Goal: Transaction & Acquisition: Subscribe to service/newsletter

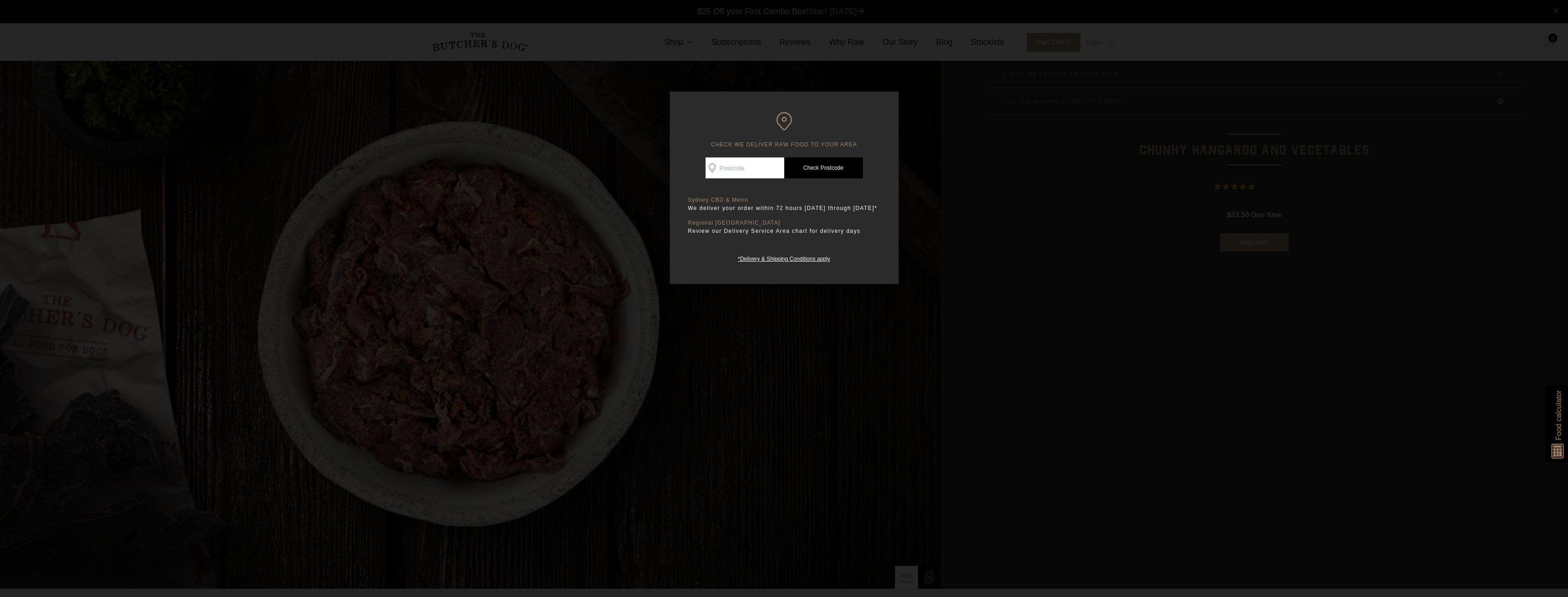
click at [1085, 173] on div at bounding box center [784, 298] width 1568 height 597
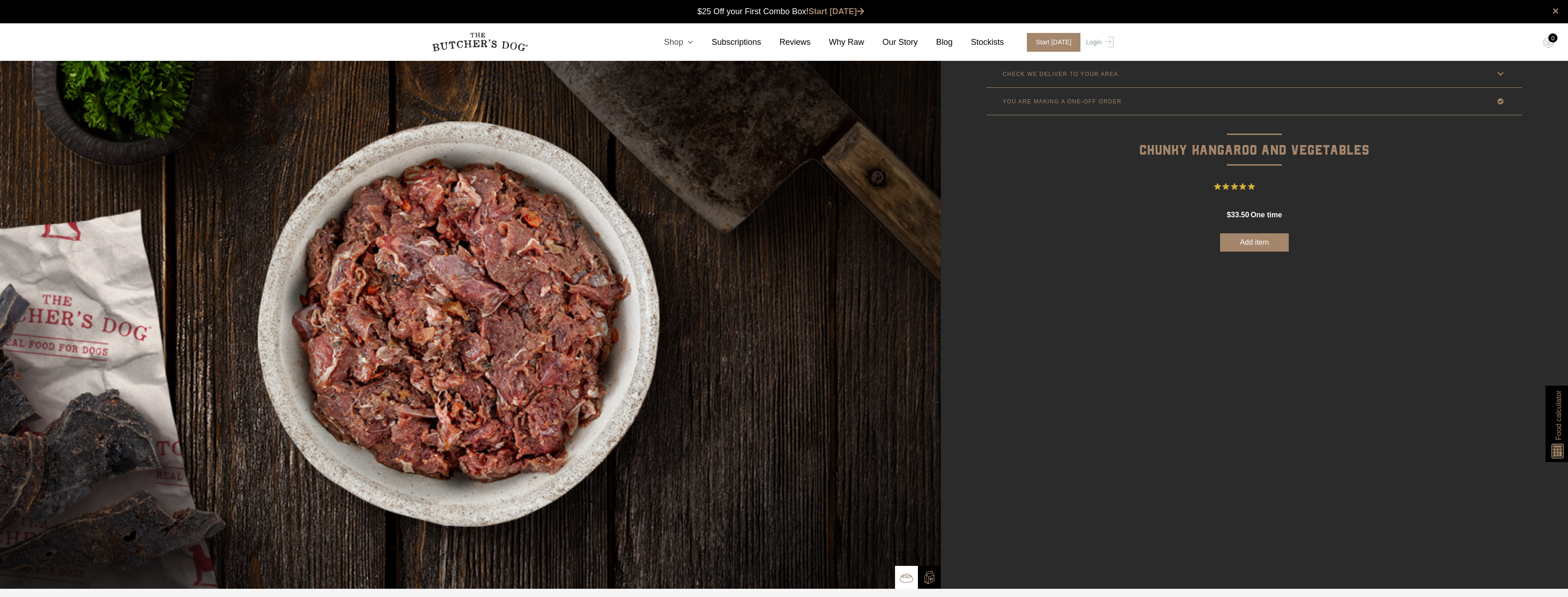
click at [693, 38] on link "Shop" at bounding box center [669, 42] width 47 height 13
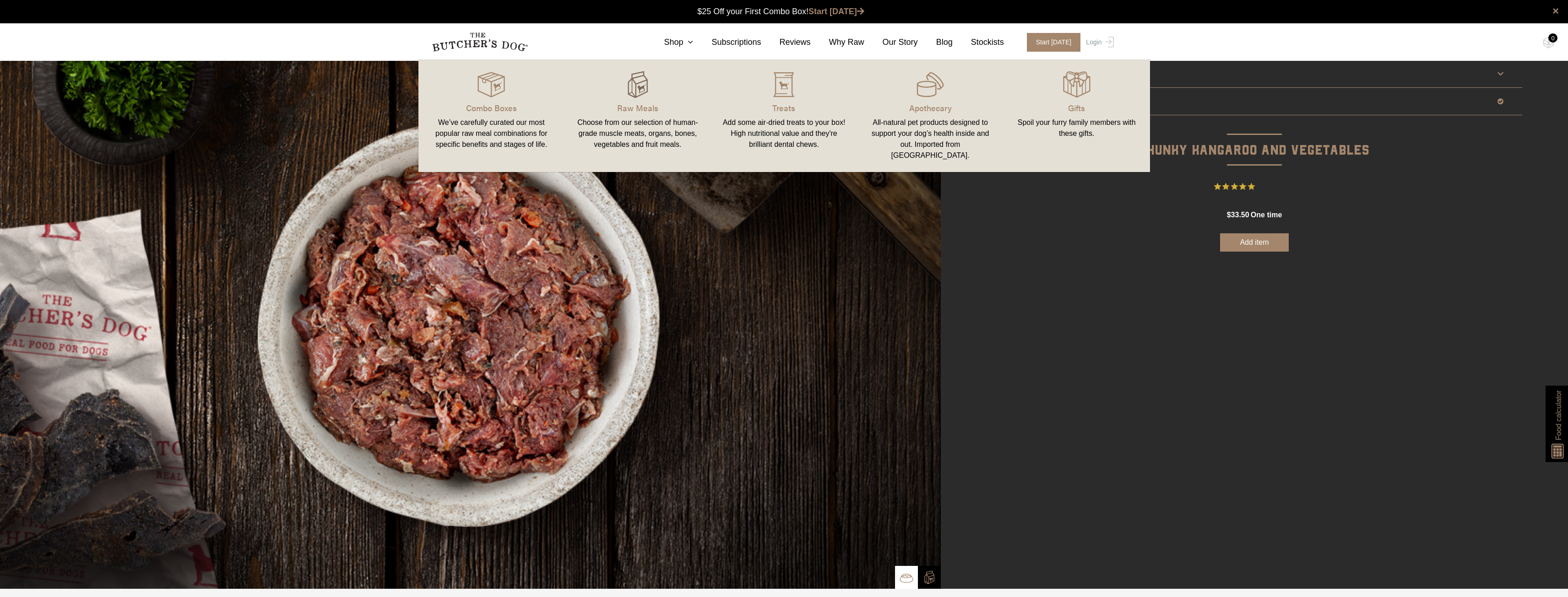
click at [638, 93] on img at bounding box center [638, 85] width 28 height 28
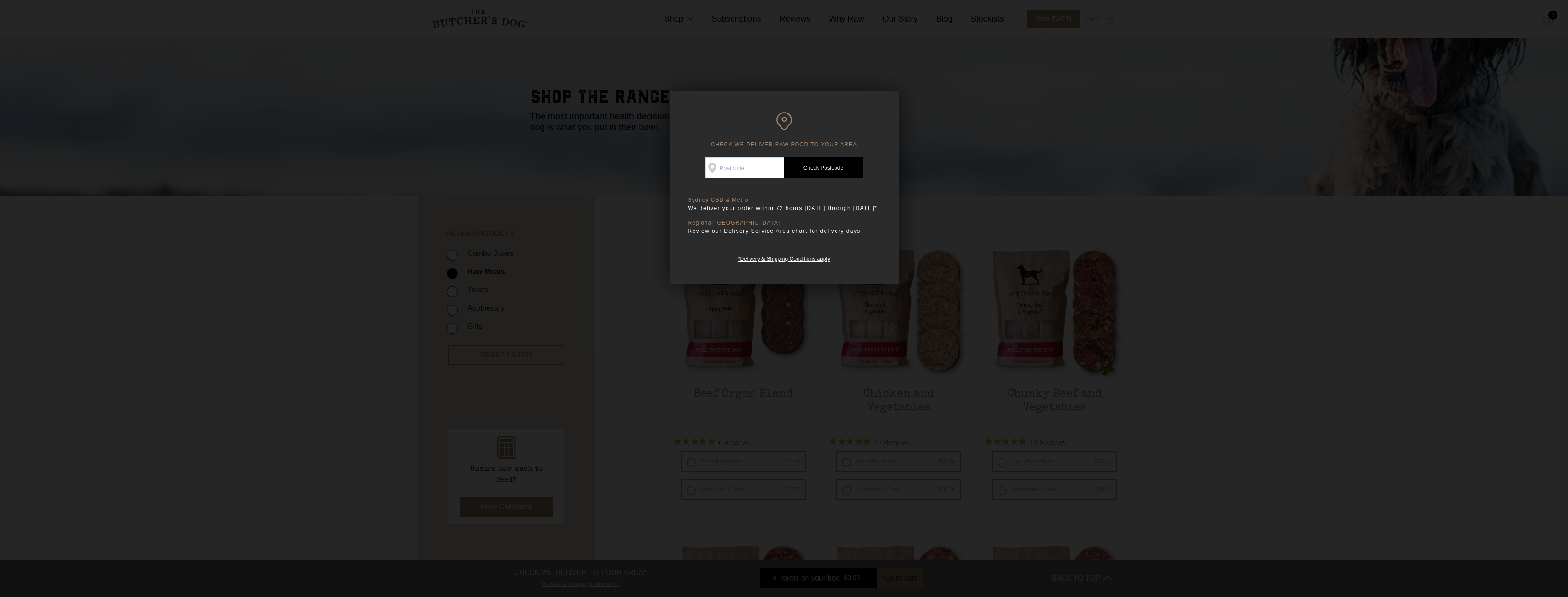
click at [1003, 185] on div at bounding box center [784, 298] width 1568 height 597
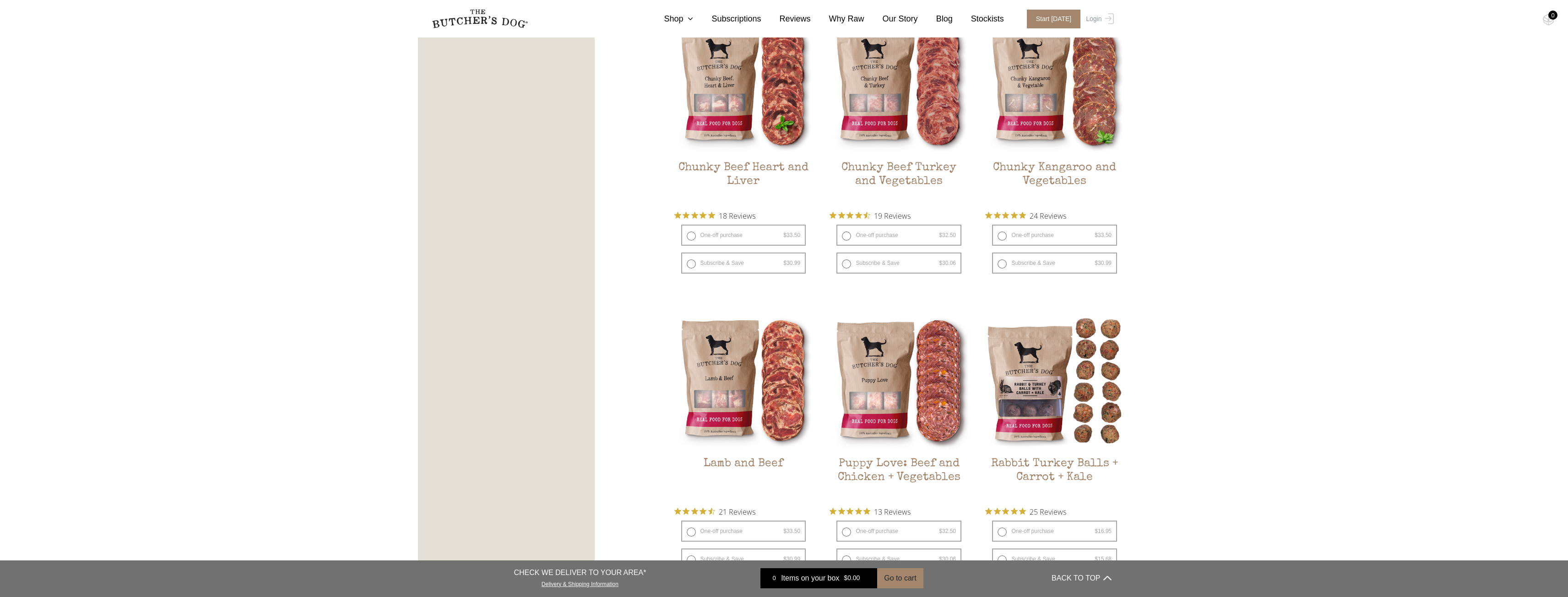
scroll to position [616, 0]
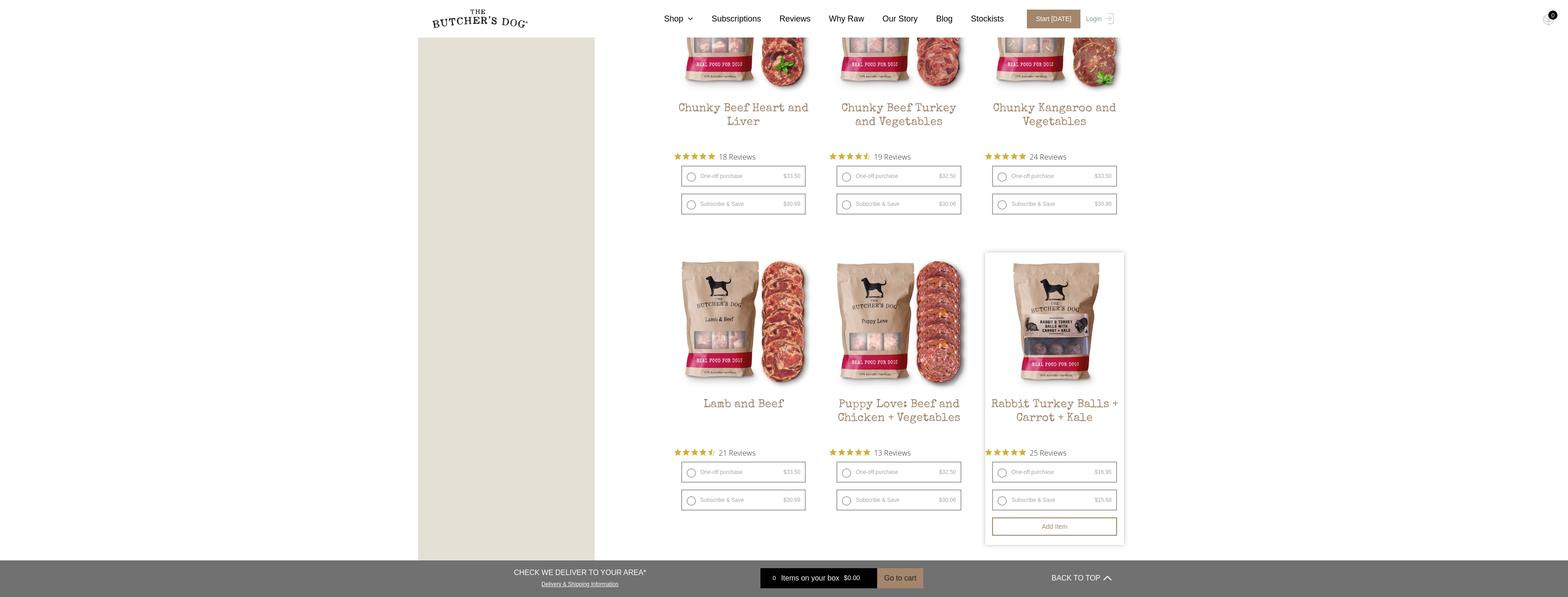
click at [1050, 336] on img at bounding box center [1055, 321] width 139 height 139
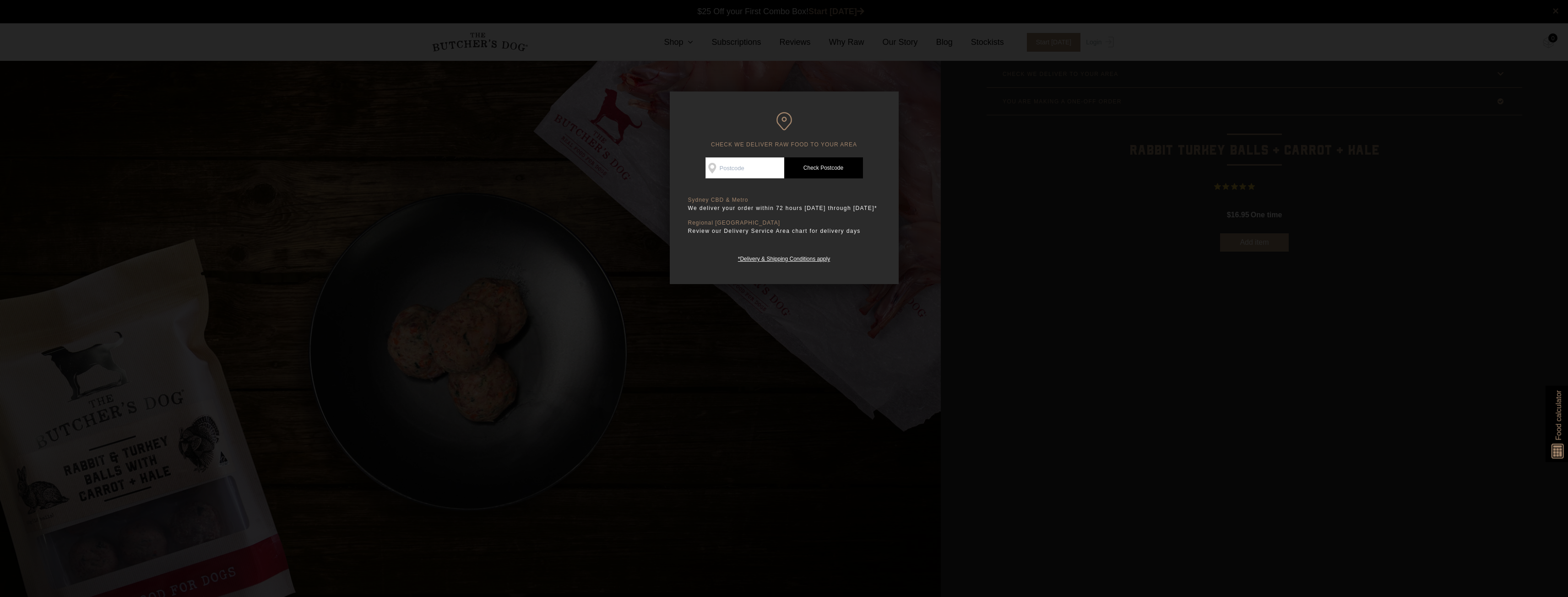
click at [1047, 198] on div at bounding box center [784, 298] width 1568 height 597
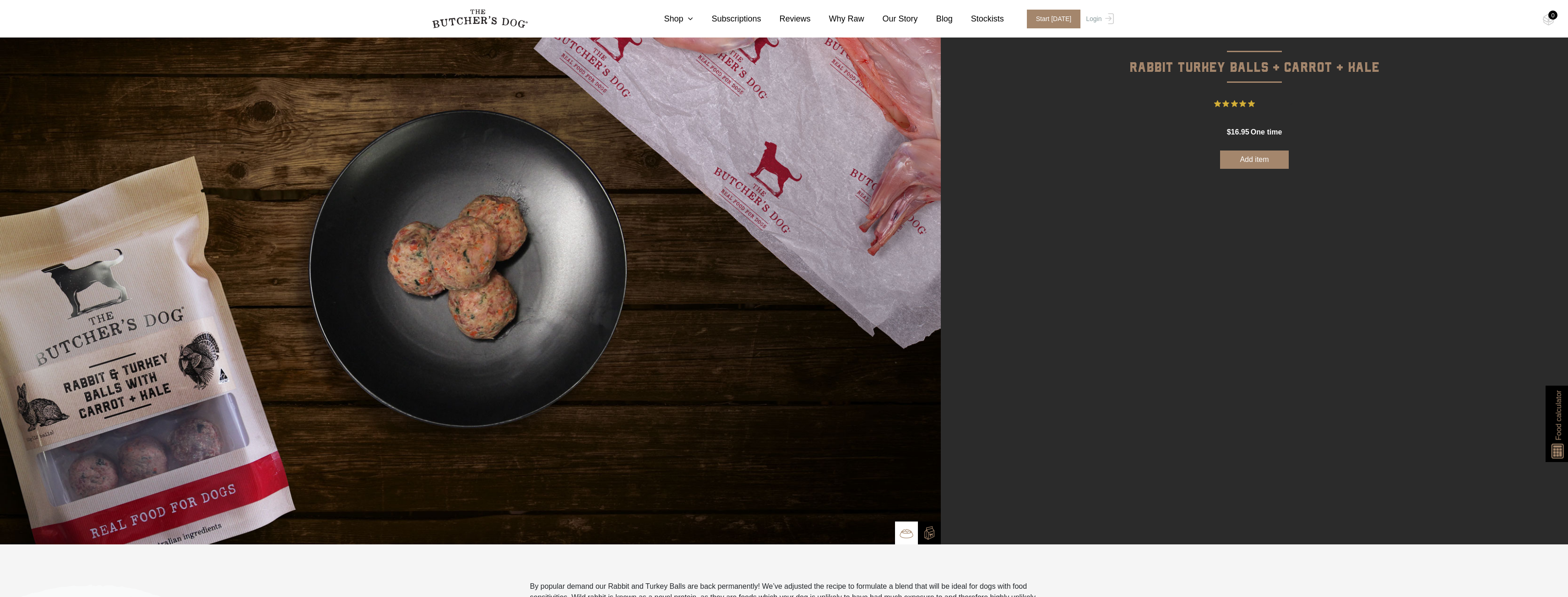
scroll to position [82, 0]
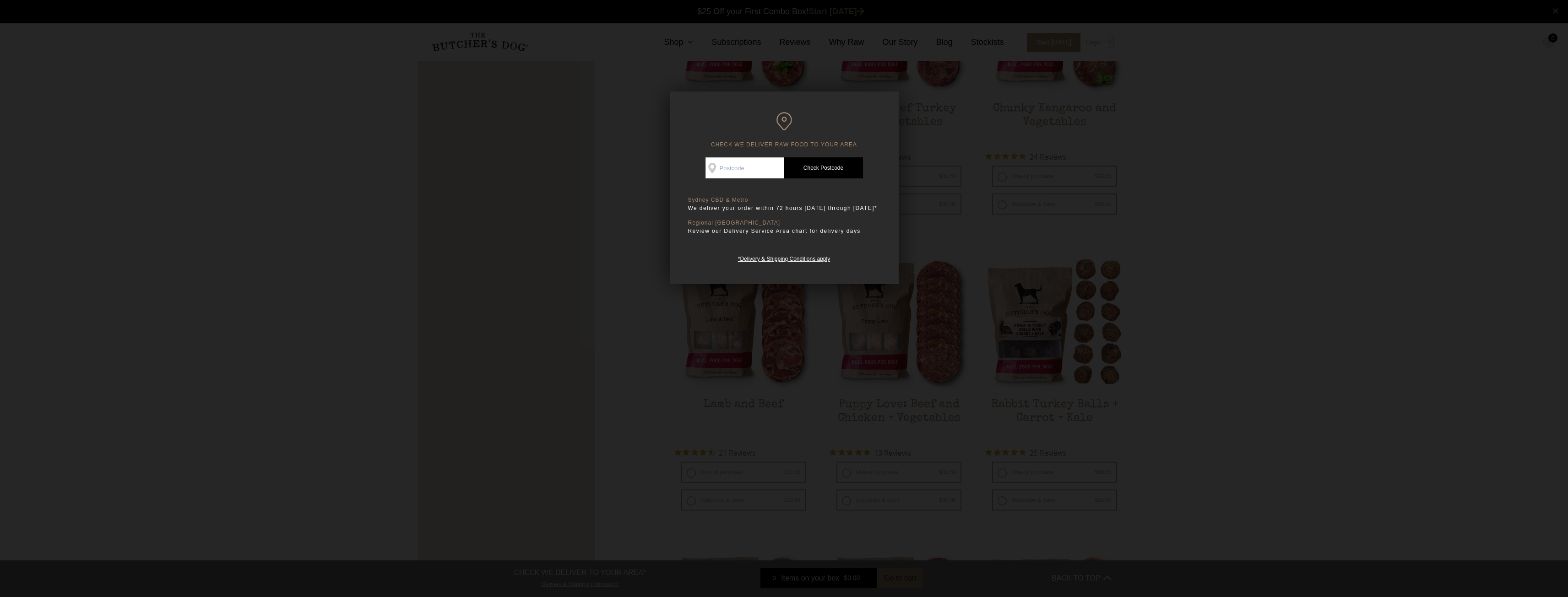
click at [1173, 267] on div at bounding box center [784, 298] width 1568 height 597
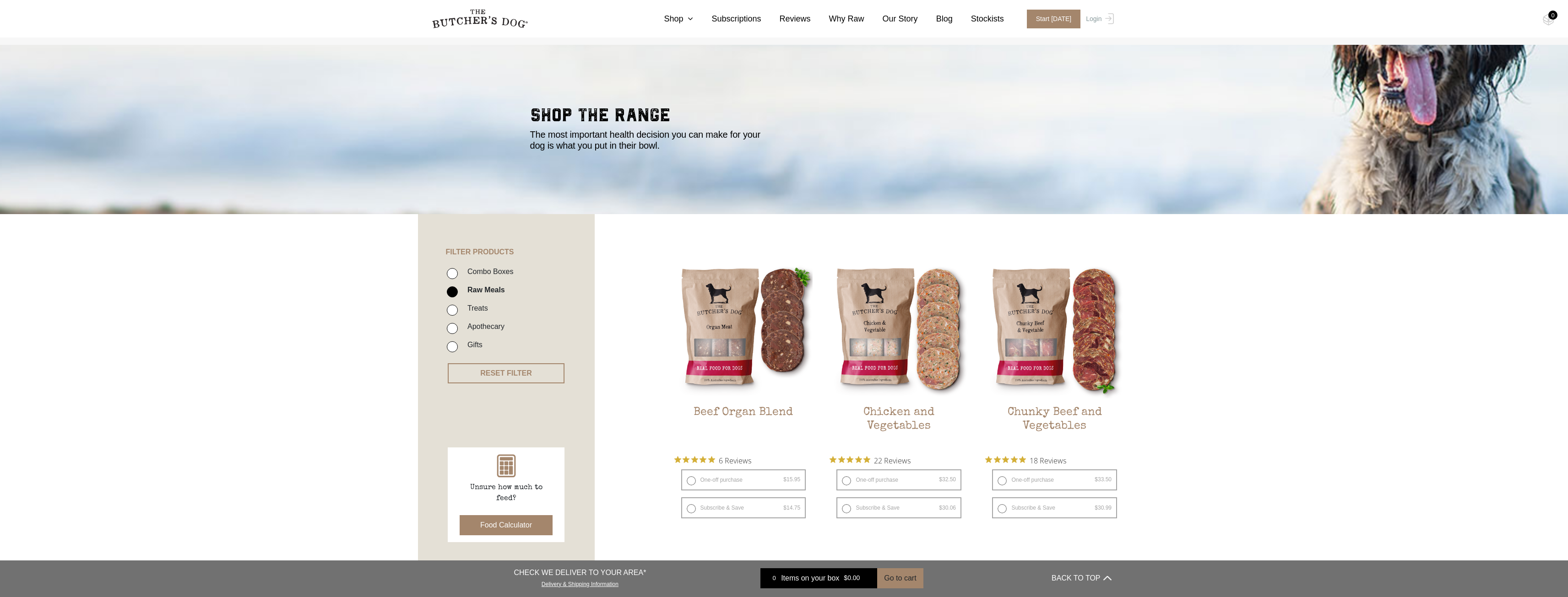
scroll to position [1, 0]
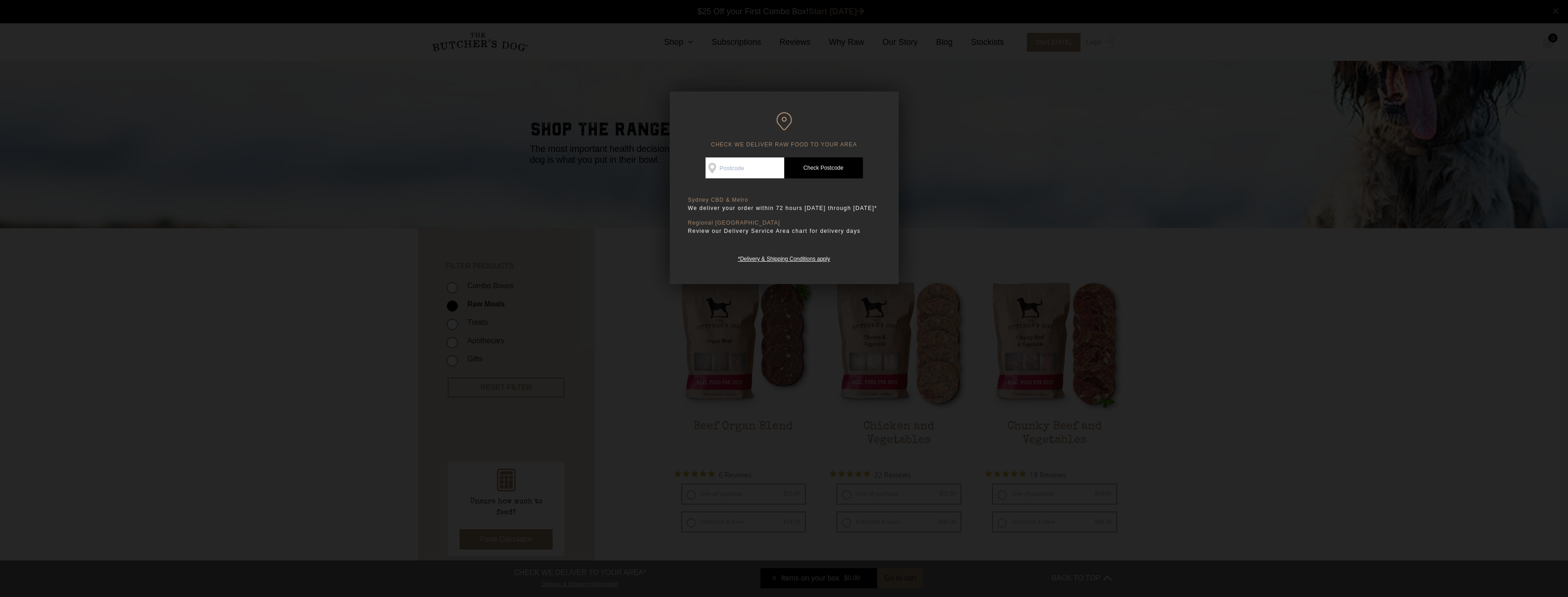
click at [983, 114] on div at bounding box center [784, 298] width 1568 height 597
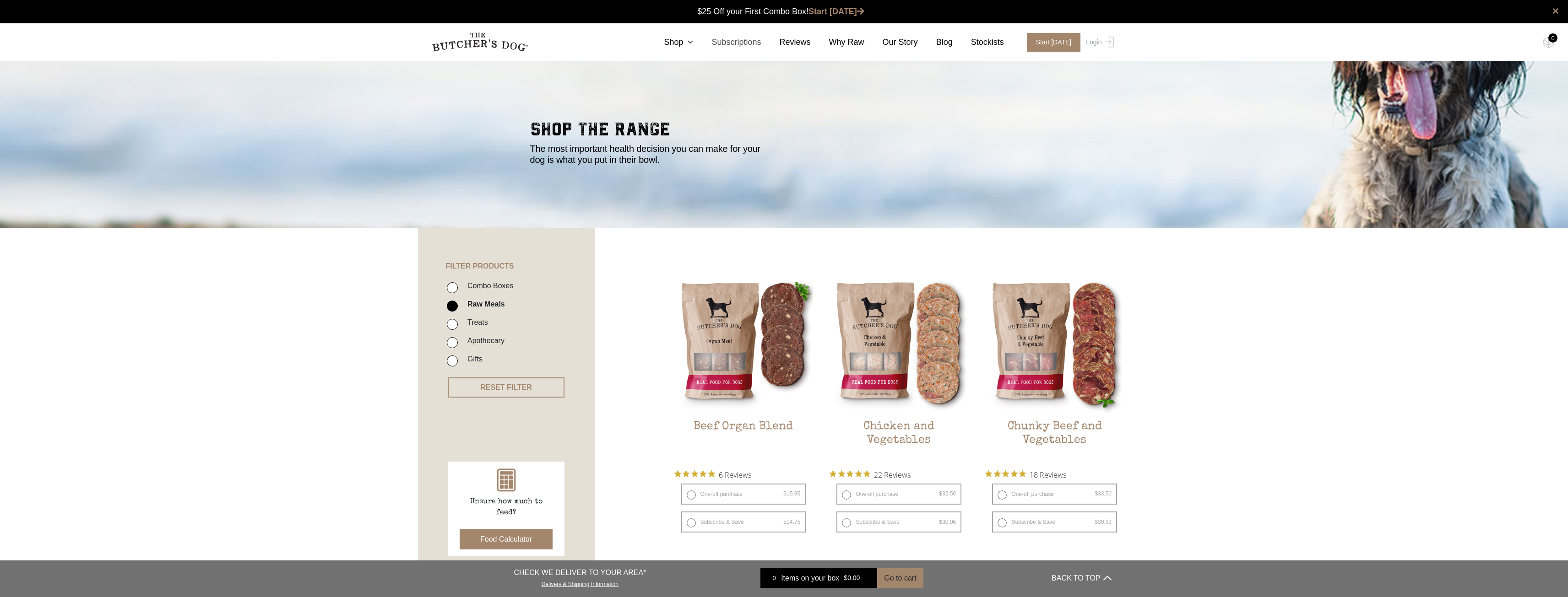
click at [751, 42] on link "Subscriptions" at bounding box center [726, 42] width 68 height 13
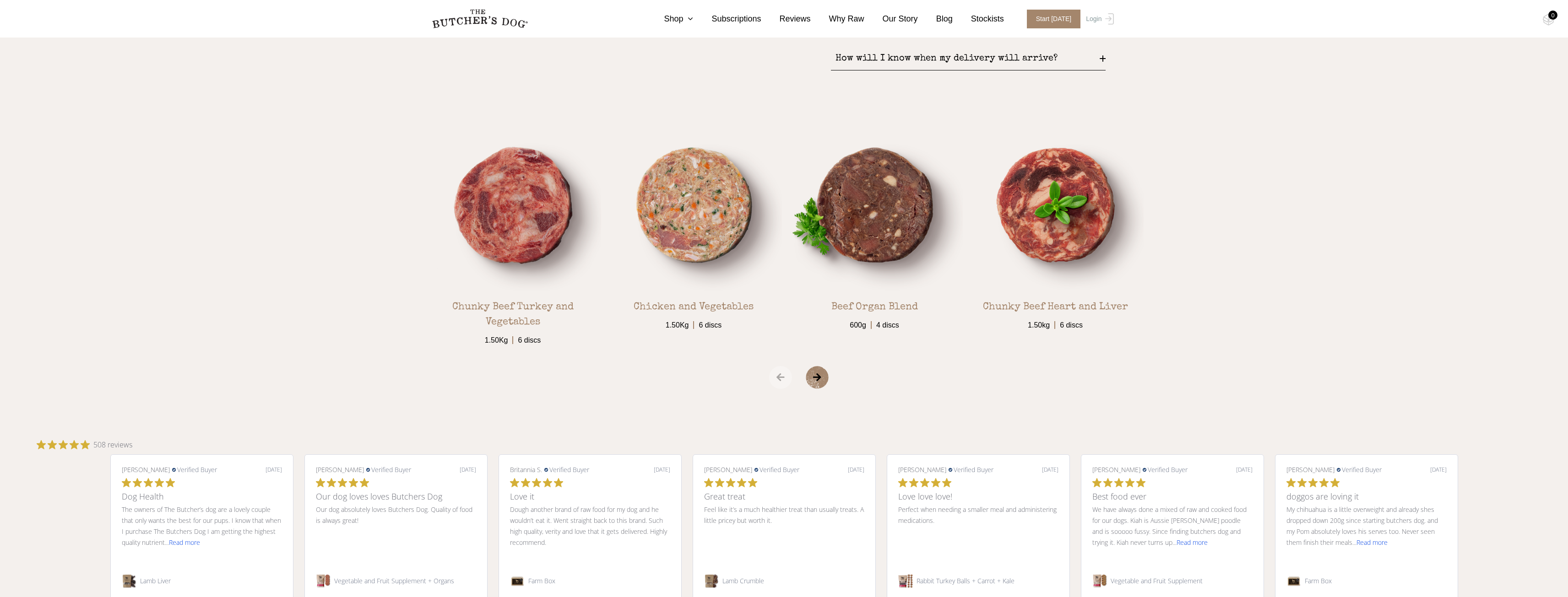
scroll to position [1817, 0]
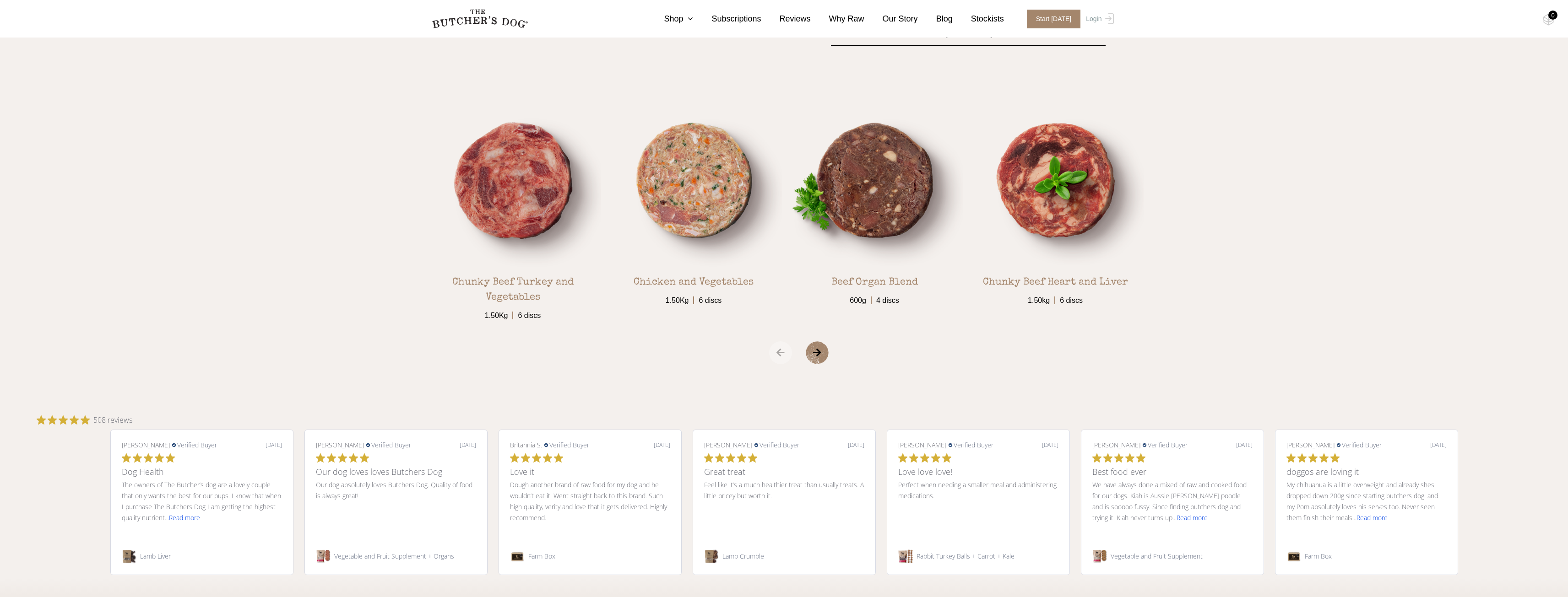
click at [822, 346] on span "›" at bounding box center [829, 353] width 45 height 23
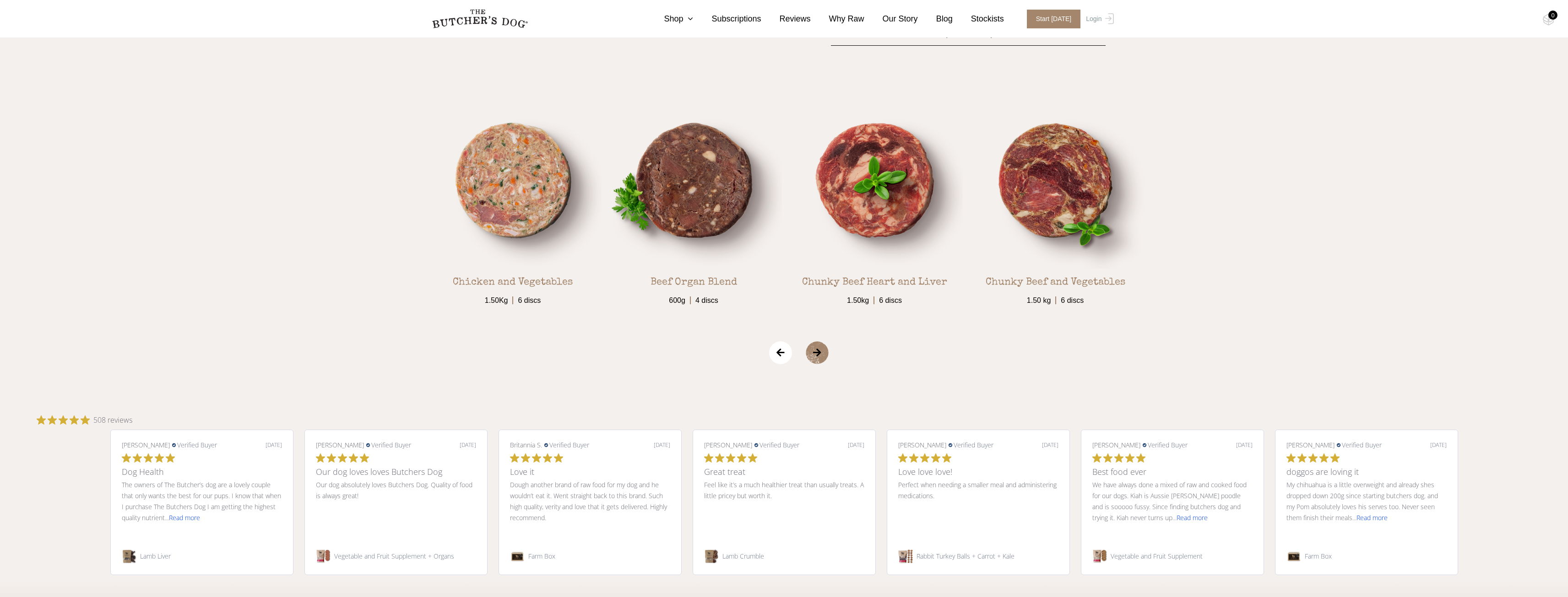
click at [822, 355] on span "›" at bounding box center [829, 353] width 45 height 23
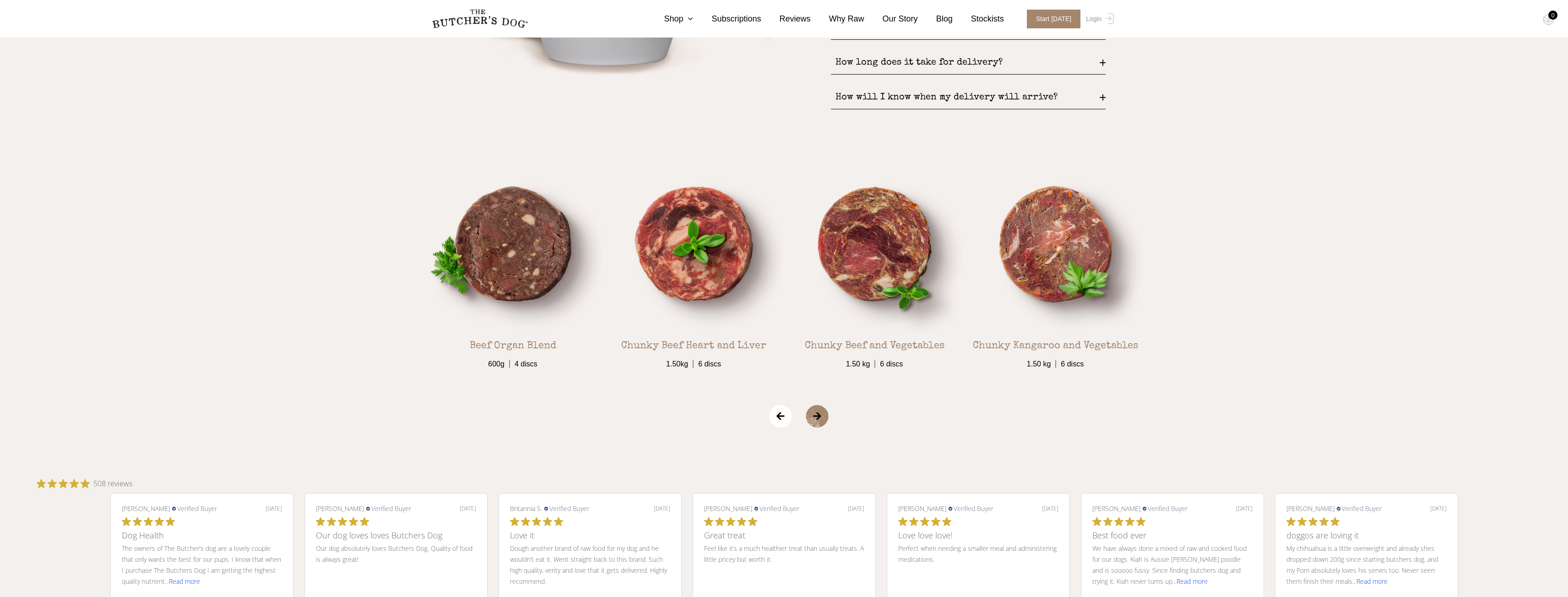
scroll to position [1721, 0]
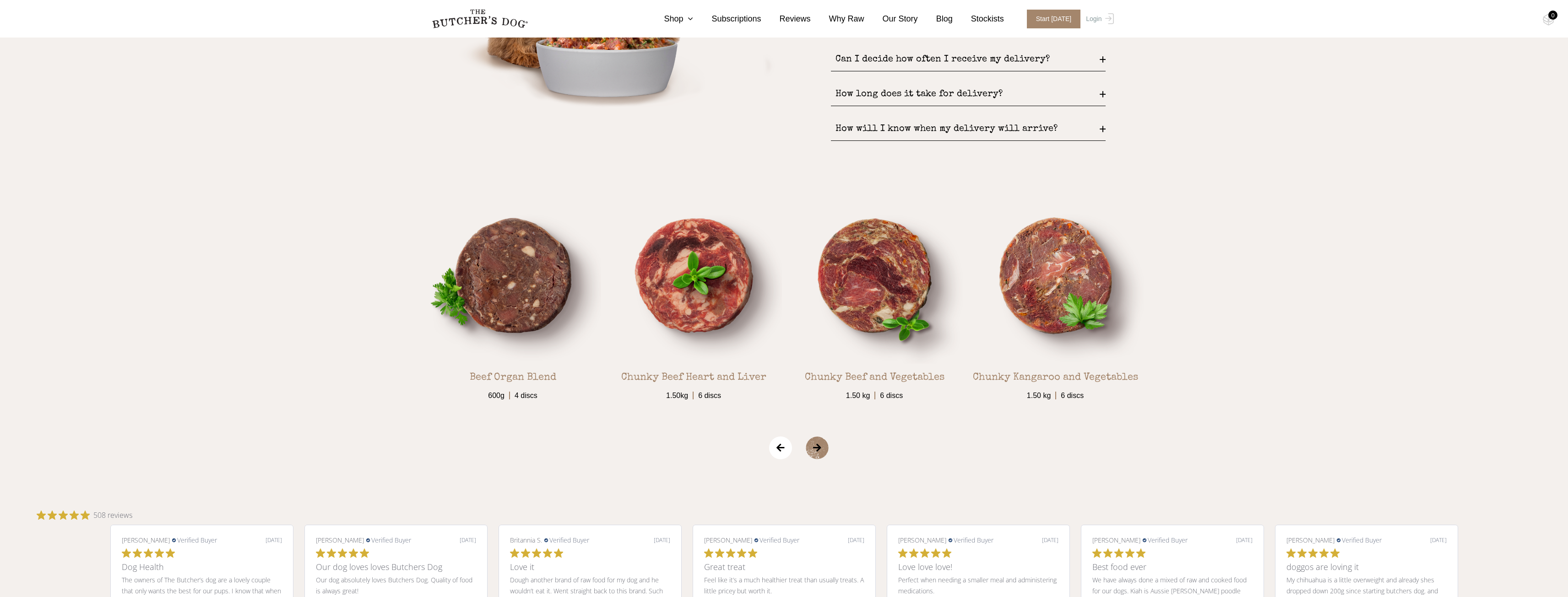
click at [809, 455] on span "›" at bounding box center [829, 447] width 45 height 23
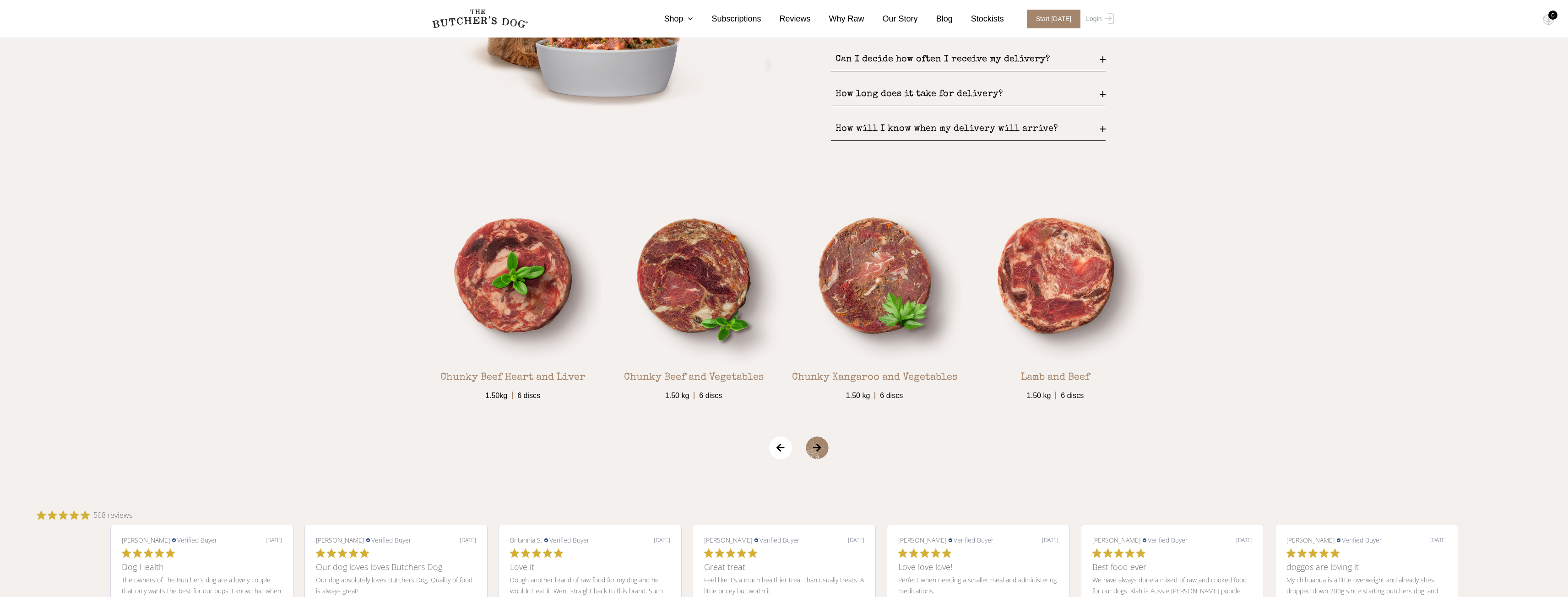
click at [818, 455] on span "›" at bounding box center [829, 447] width 45 height 23
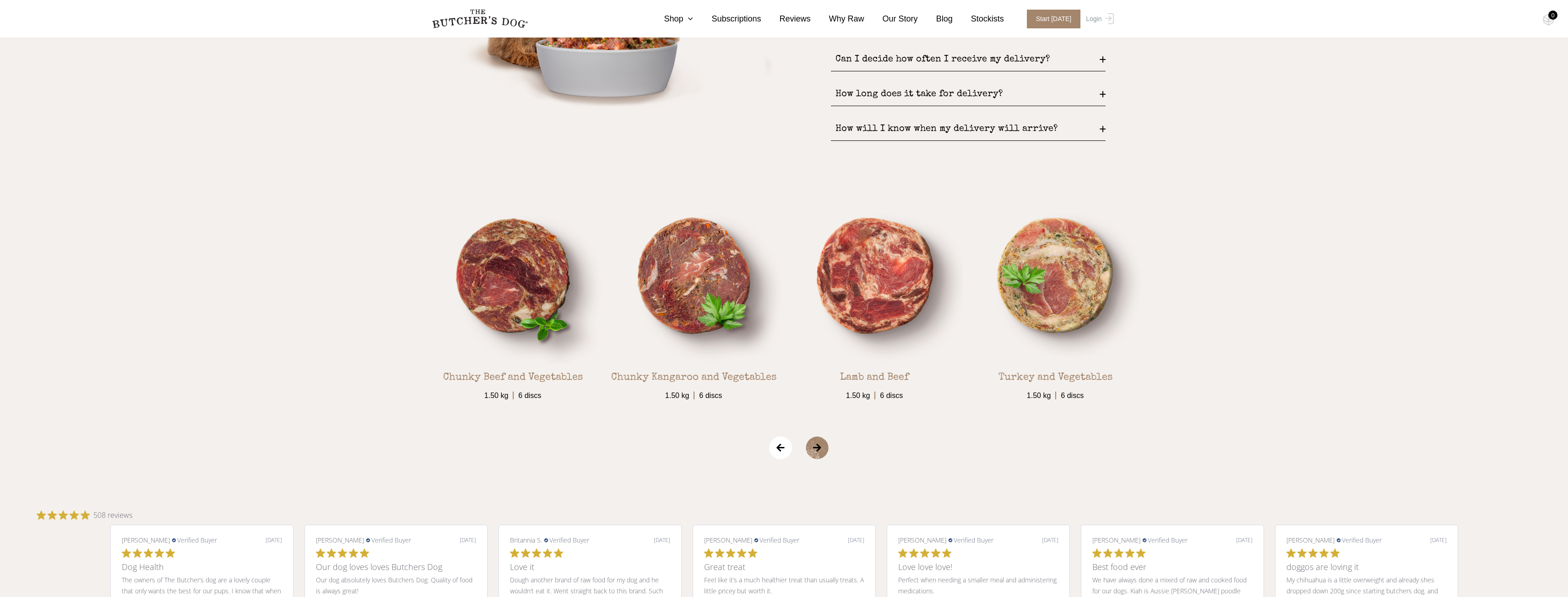
click at [818, 455] on span "›" at bounding box center [829, 447] width 45 height 23
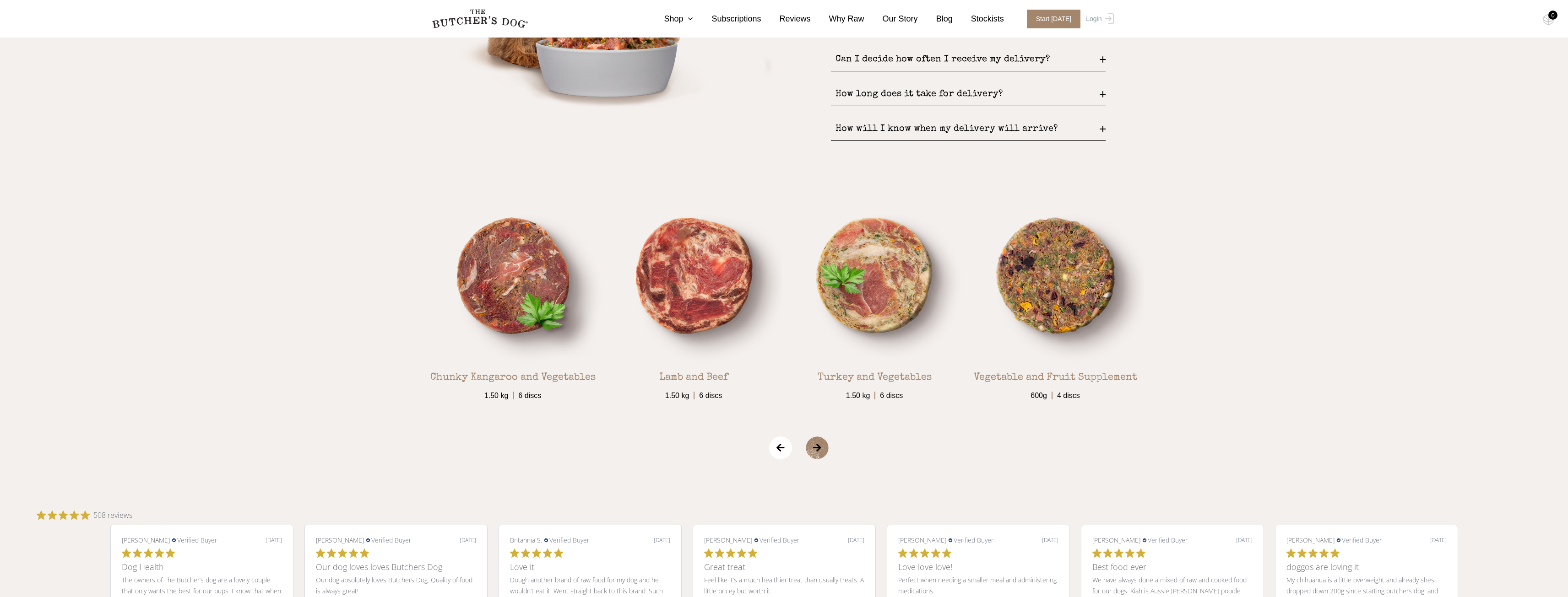
click at [821, 452] on span "›" at bounding box center [829, 447] width 45 height 23
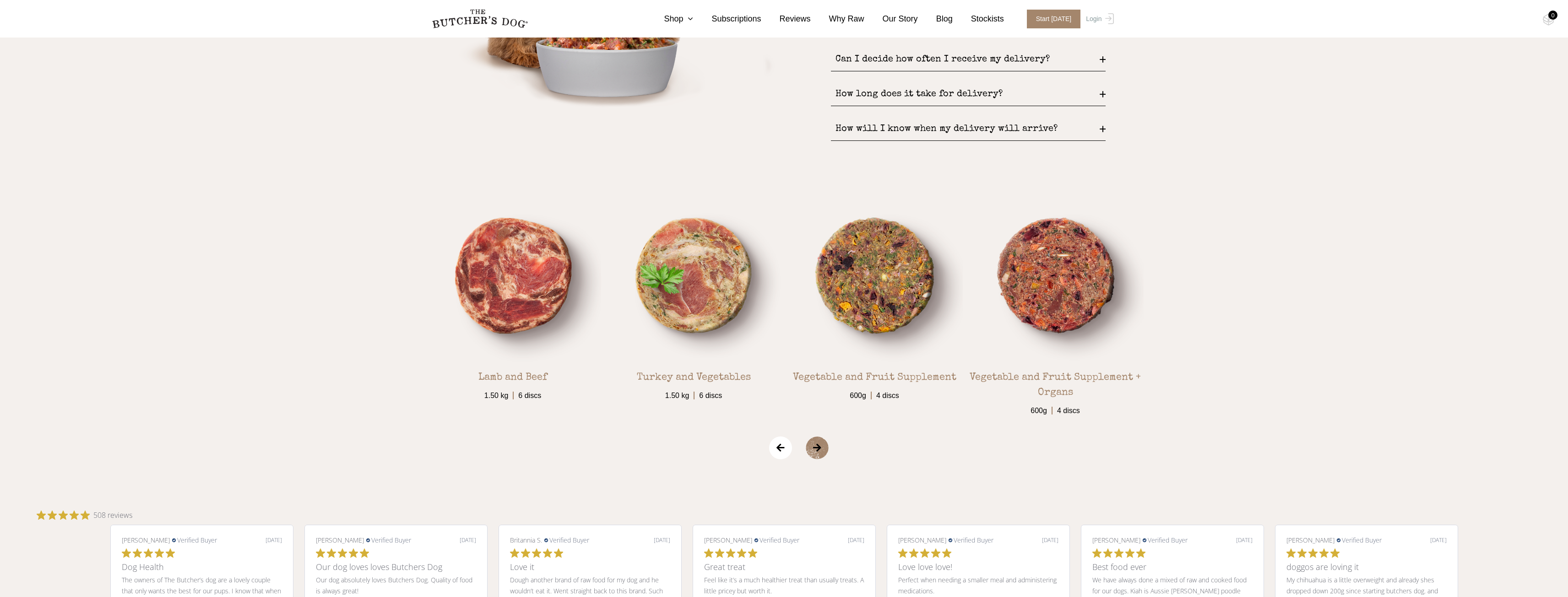
click at [821, 452] on span "›" at bounding box center [829, 447] width 45 height 23
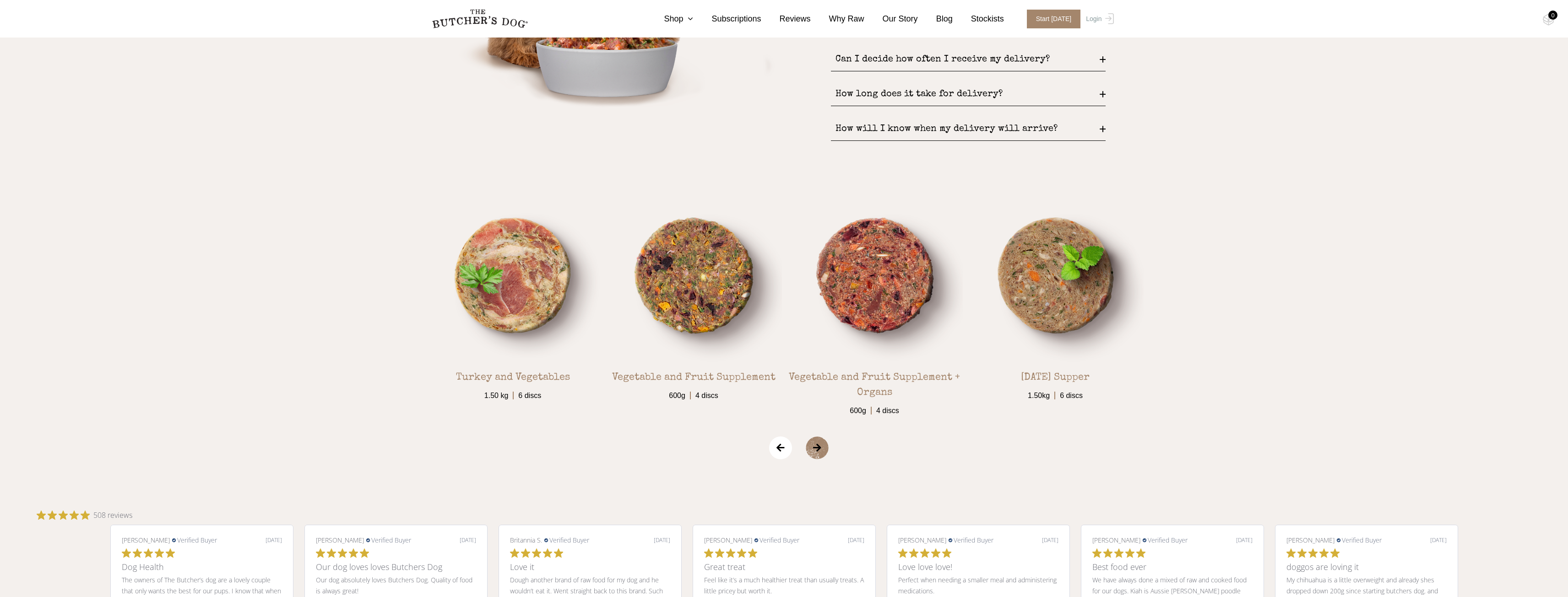
click at [815, 446] on span "›" at bounding box center [829, 447] width 45 height 23
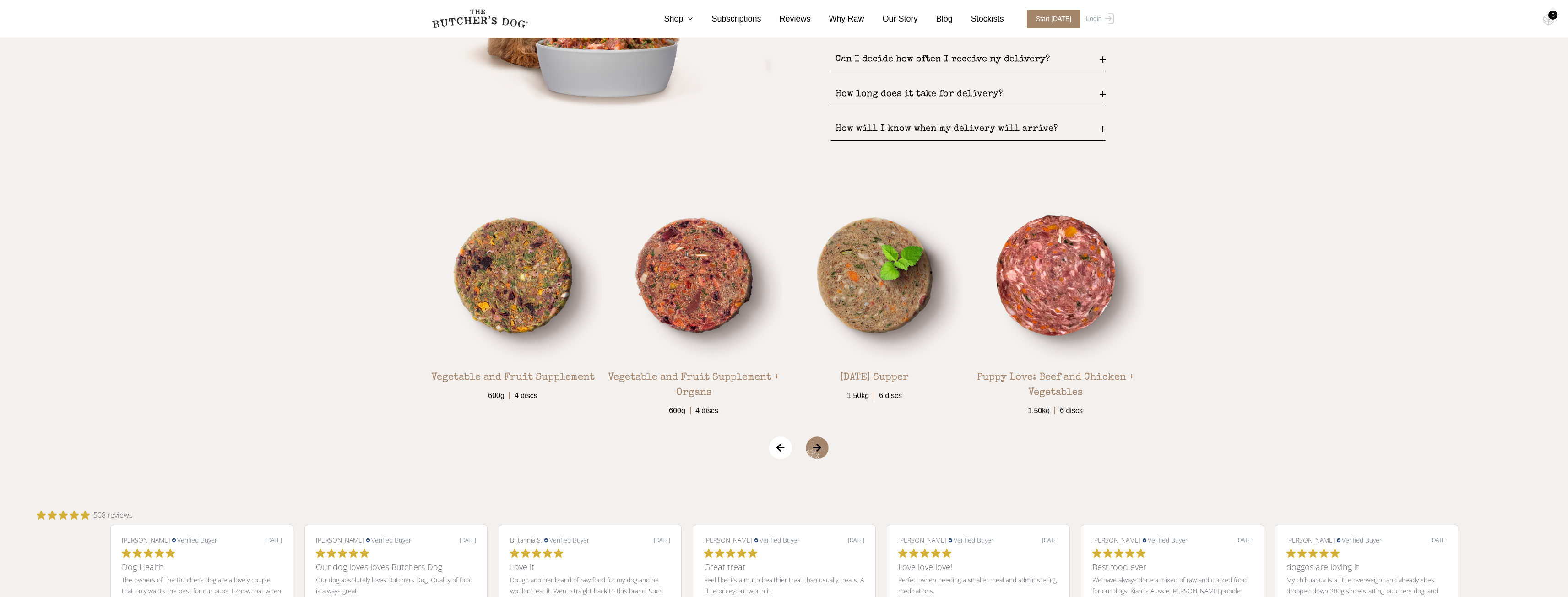
click at [815, 446] on span "›" at bounding box center [829, 447] width 45 height 23
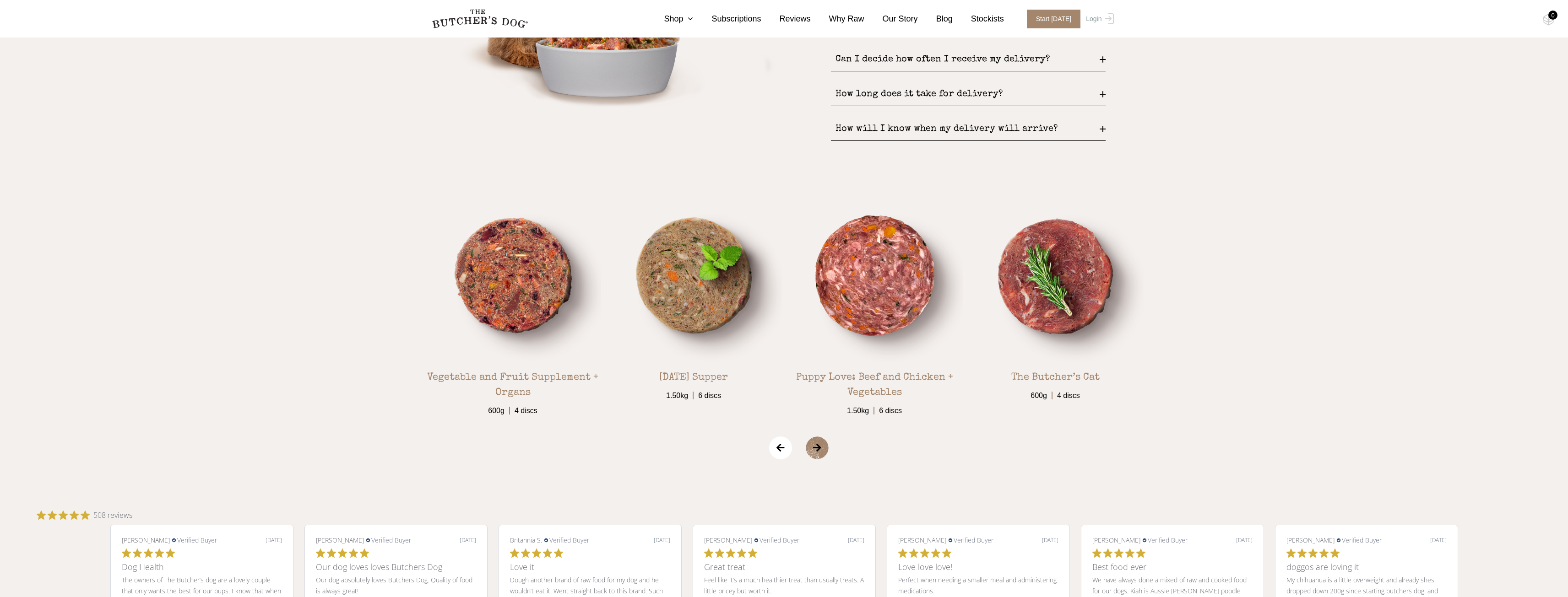
drag, startPoint x: 830, startPoint y: 446, endPoint x: 810, endPoint y: 461, distance: 25.0
click at [810, 461] on button "›" at bounding box center [829, 453] width 45 height 33
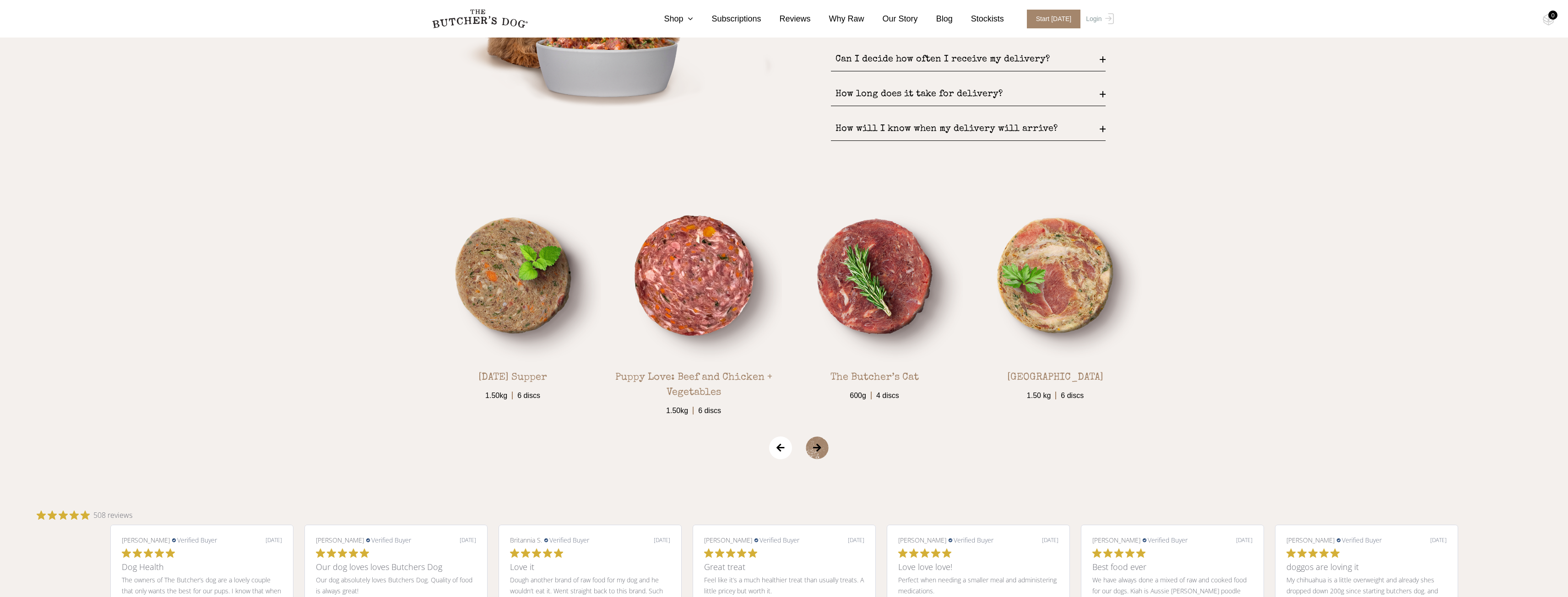
click at [810, 461] on button "›" at bounding box center [829, 453] width 45 height 33
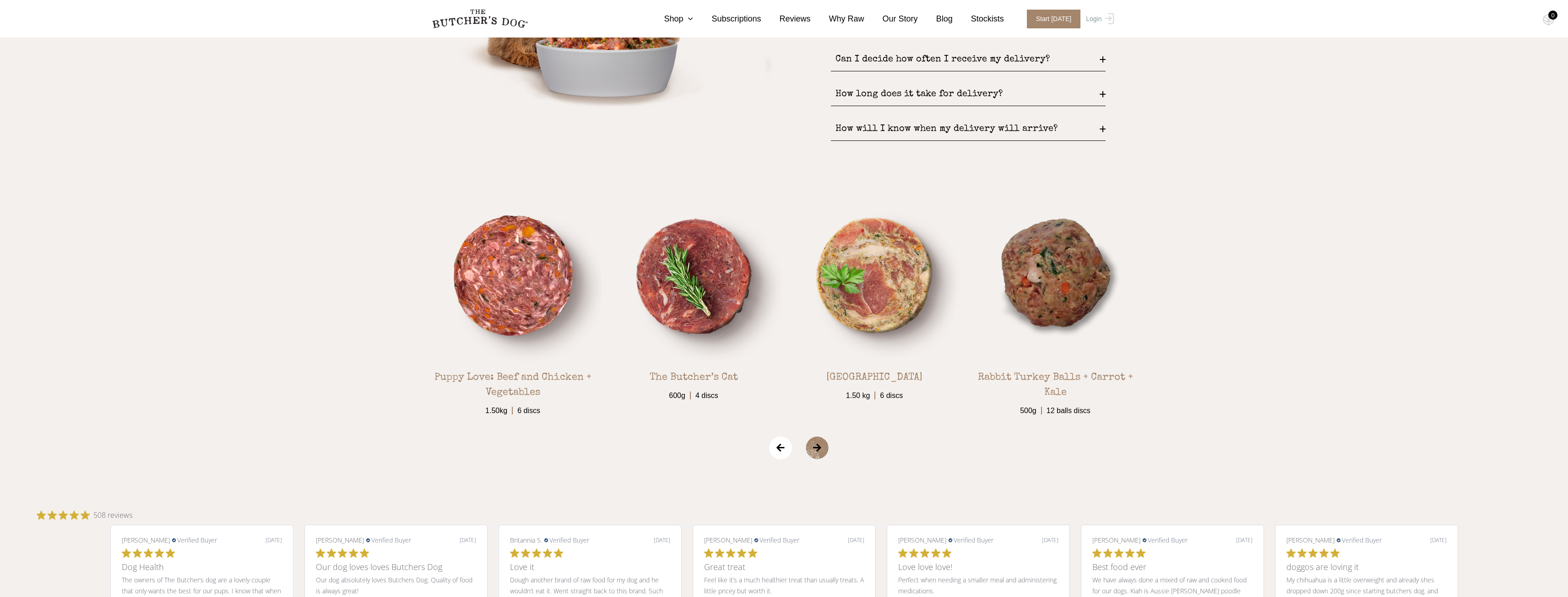
click at [818, 455] on span "›" at bounding box center [829, 447] width 45 height 23
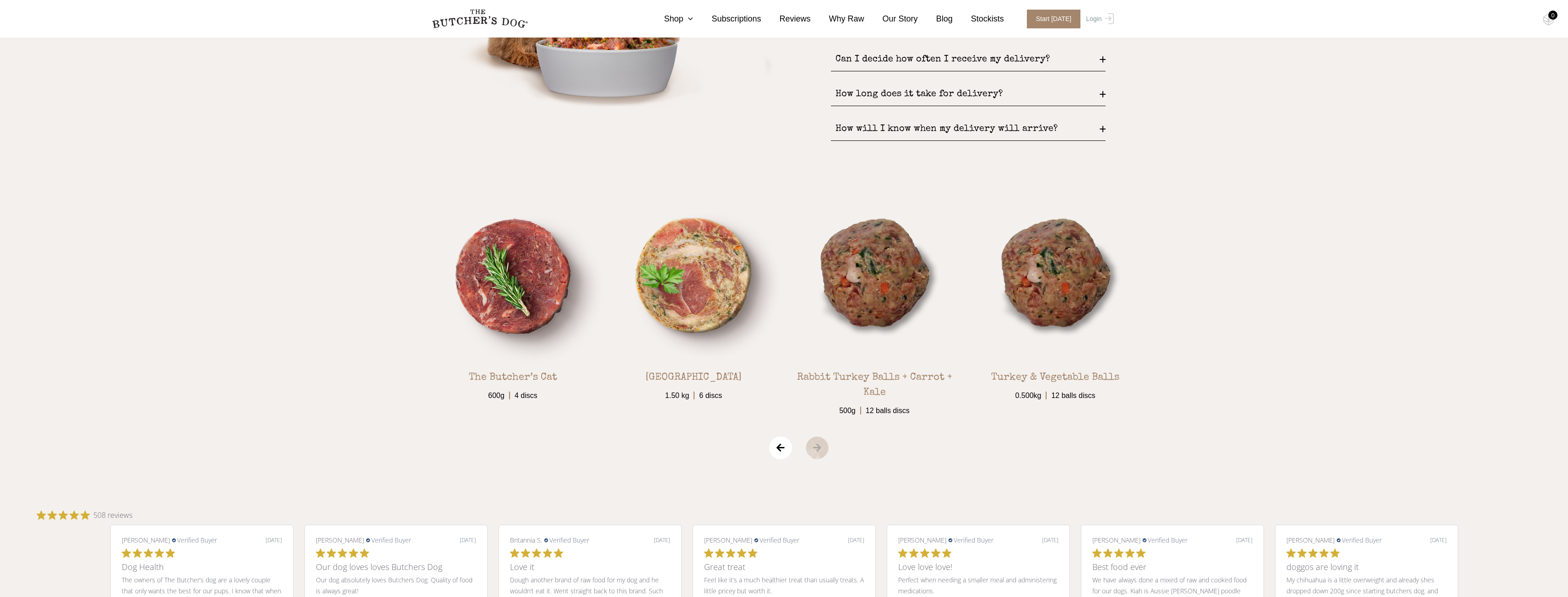
drag, startPoint x: 817, startPoint y: 451, endPoint x: 800, endPoint y: 442, distance: 19.2
click at [800, 442] on div "1.50Kg 6 discs 600g" at bounding box center [784, 312] width 732 height 304
drag, startPoint x: 787, startPoint y: 453, endPoint x: 772, endPoint y: 453, distance: 15.0
click at [775, 450] on span "‹" at bounding box center [781, 447] width 23 height 23
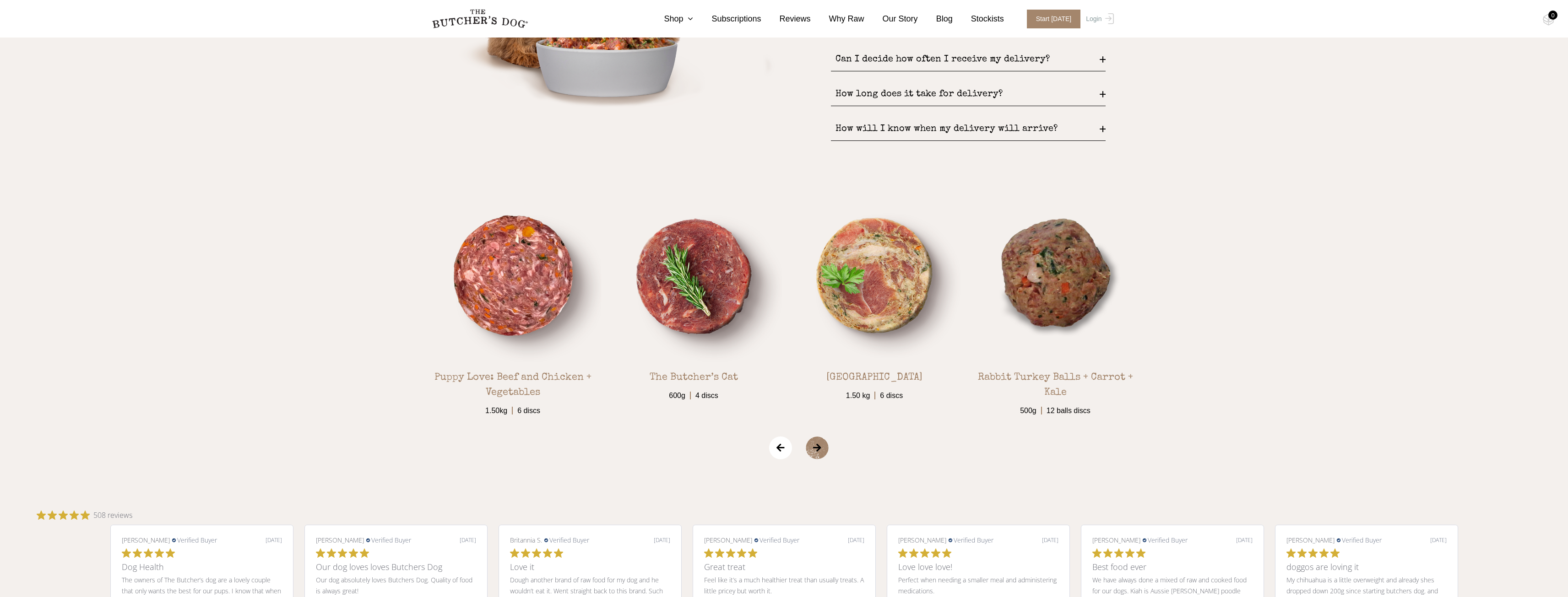
click at [775, 450] on span "‹" at bounding box center [781, 447] width 23 height 23
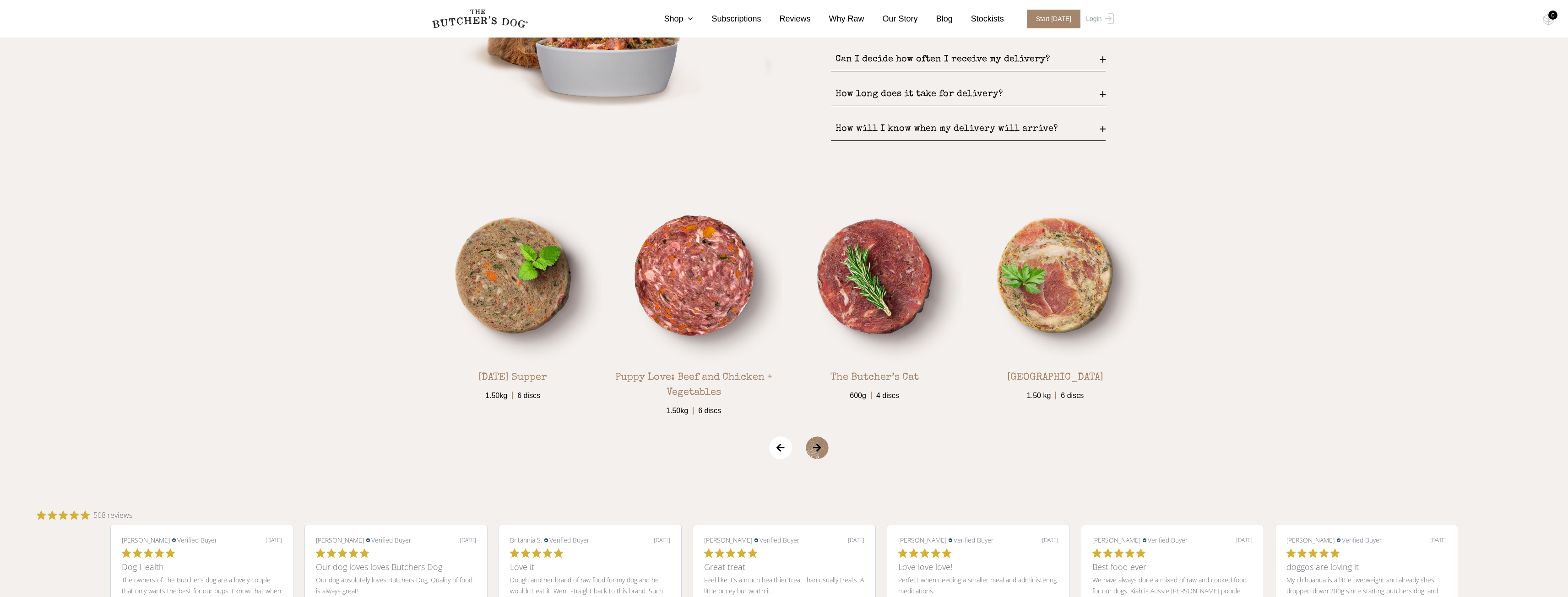
click at [775, 450] on span "‹" at bounding box center [781, 447] width 23 height 23
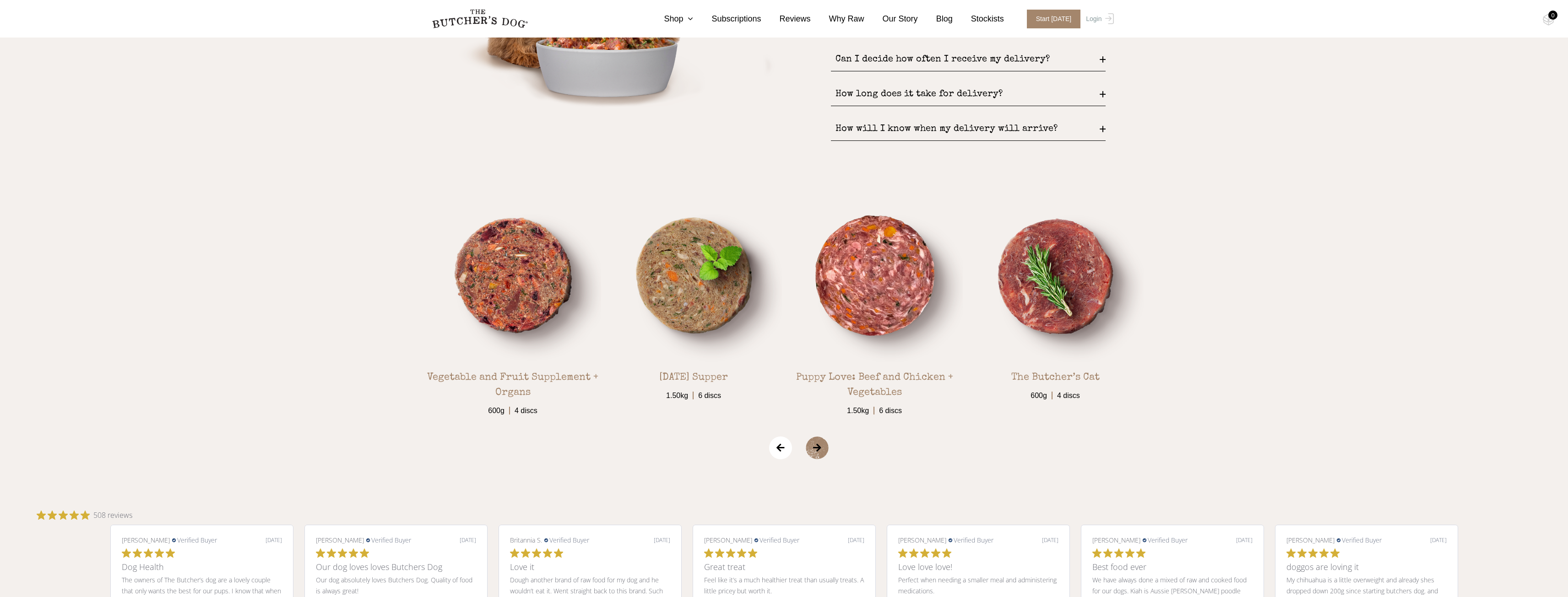
click at [775, 450] on span "‹" at bounding box center [781, 447] width 23 height 23
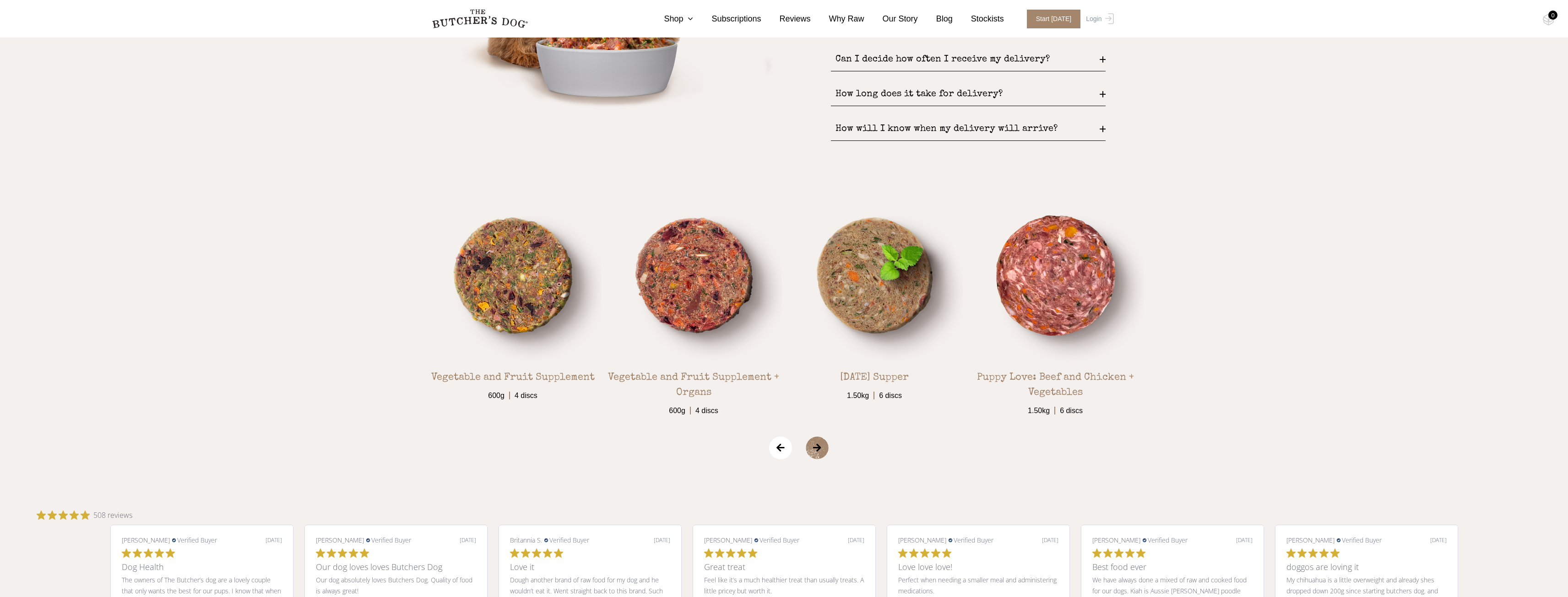
click at [775, 450] on span "‹" at bounding box center [781, 447] width 23 height 23
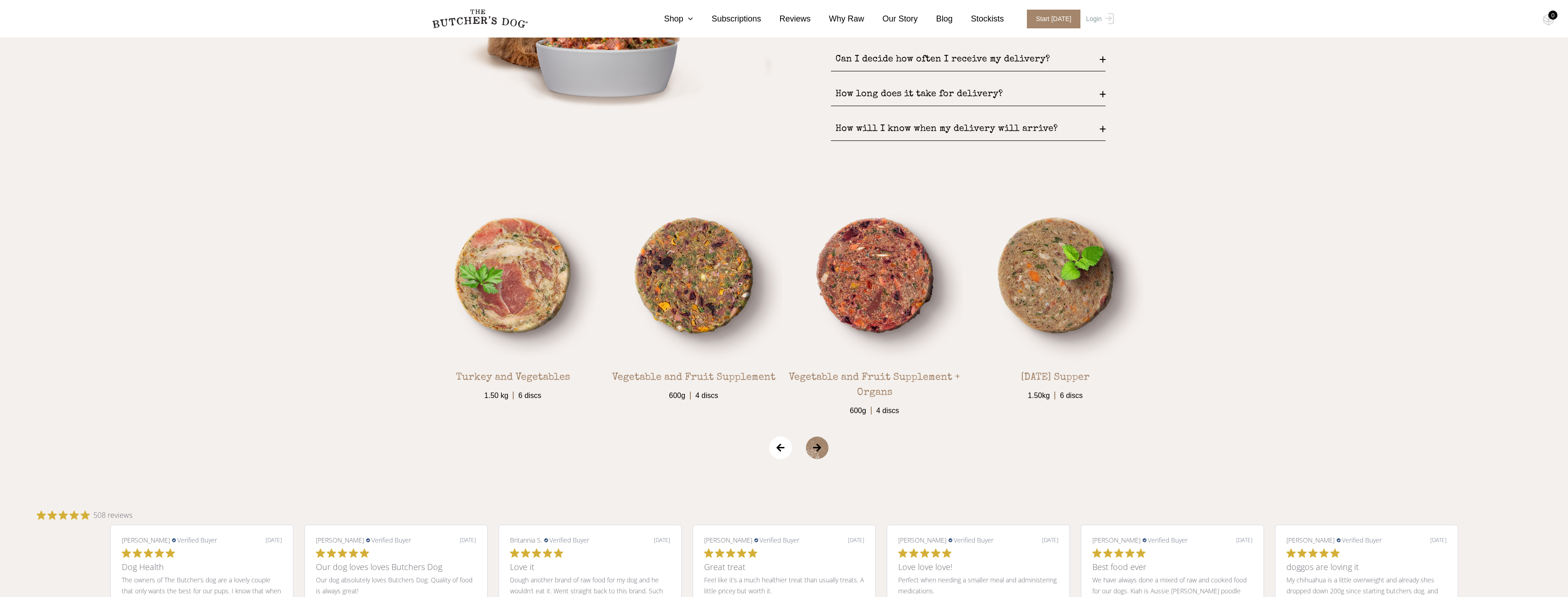
click at [775, 450] on span "‹" at bounding box center [781, 447] width 23 height 23
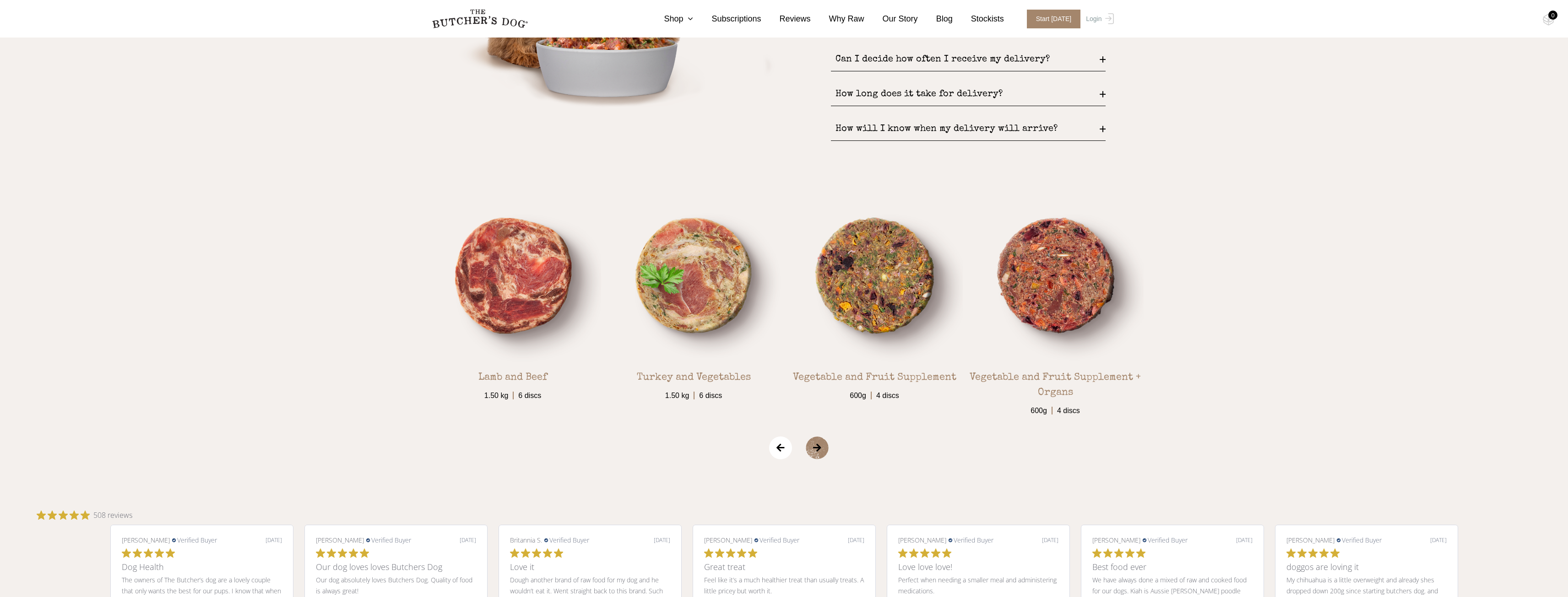
click at [775, 450] on span "‹" at bounding box center [781, 447] width 23 height 23
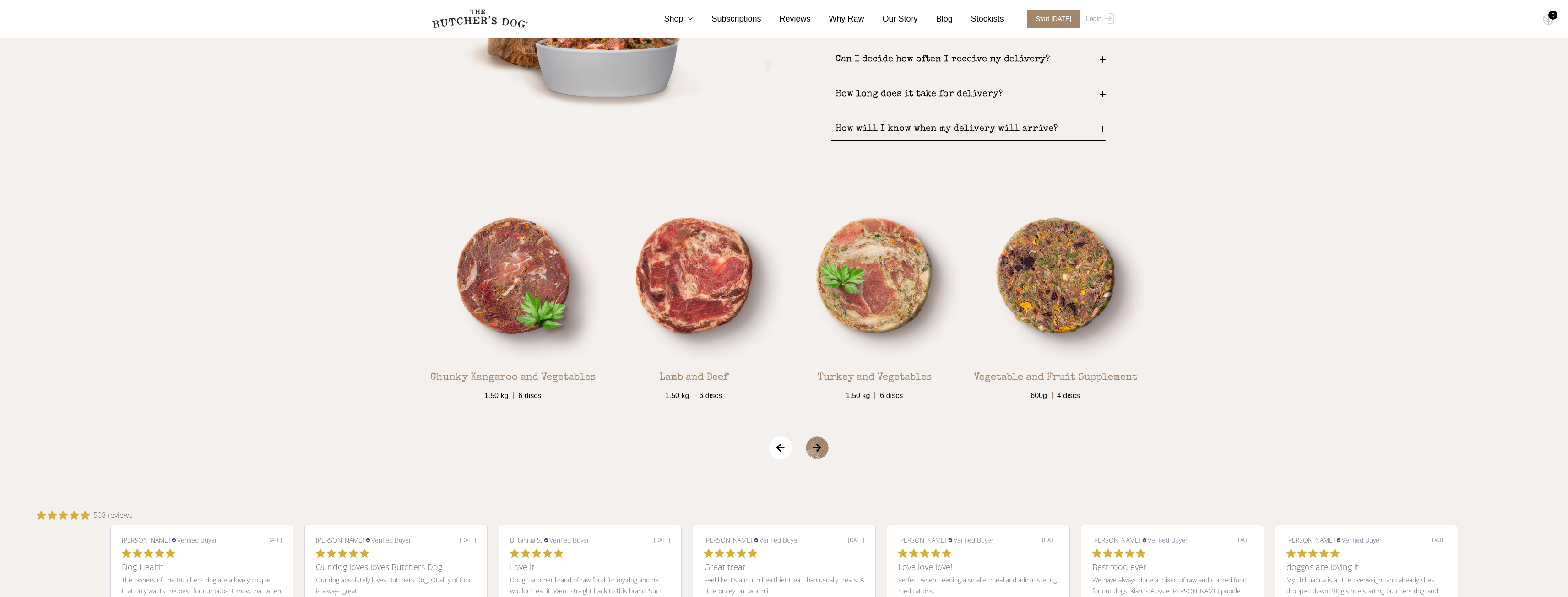
click at [775, 450] on span "‹" at bounding box center [781, 447] width 23 height 23
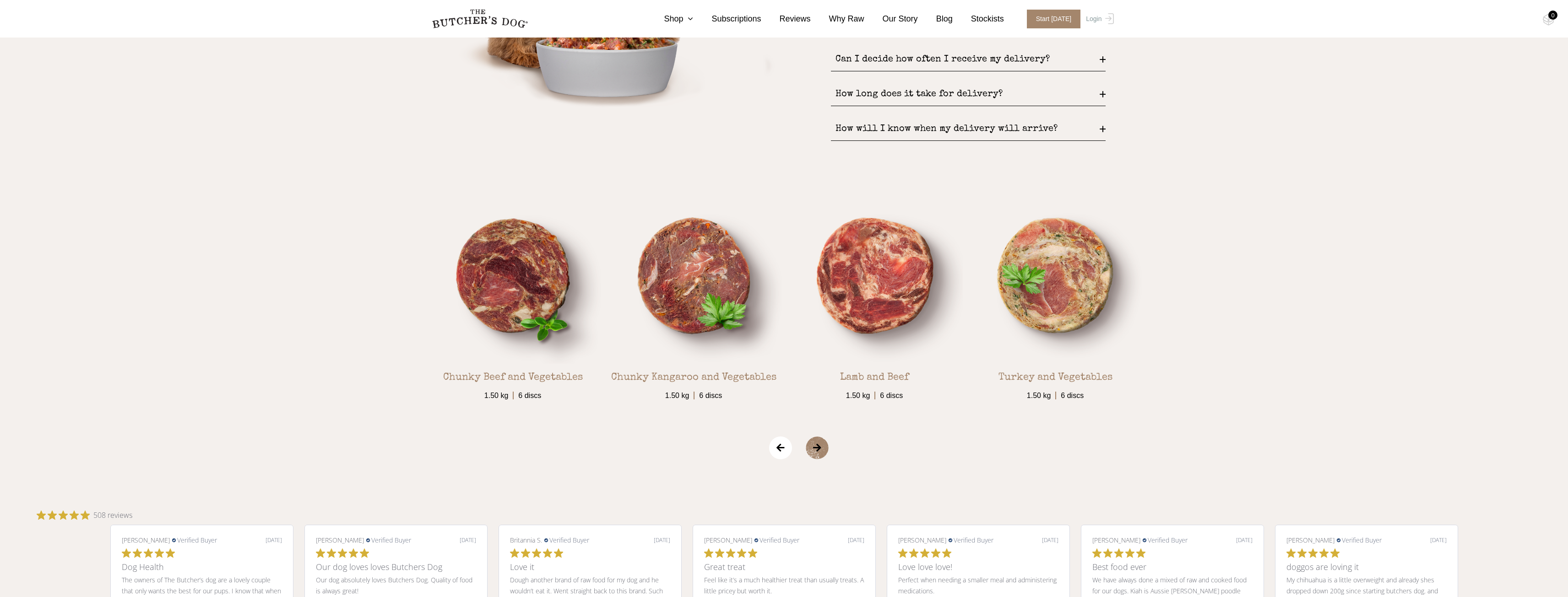
click at [775, 450] on span "‹" at bounding box center [781, 447] width 23 height 23
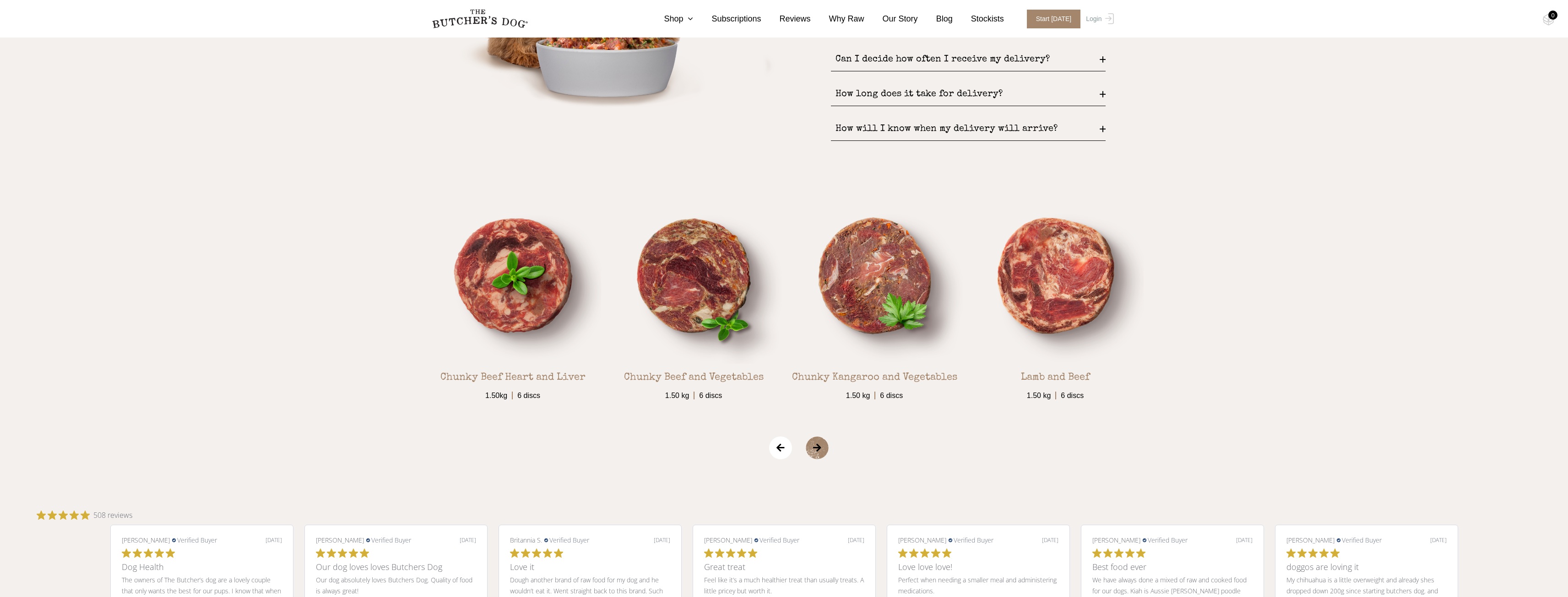
click at [775, 450] on span "‹" at bounding box center [781, 447] width 23 height 23
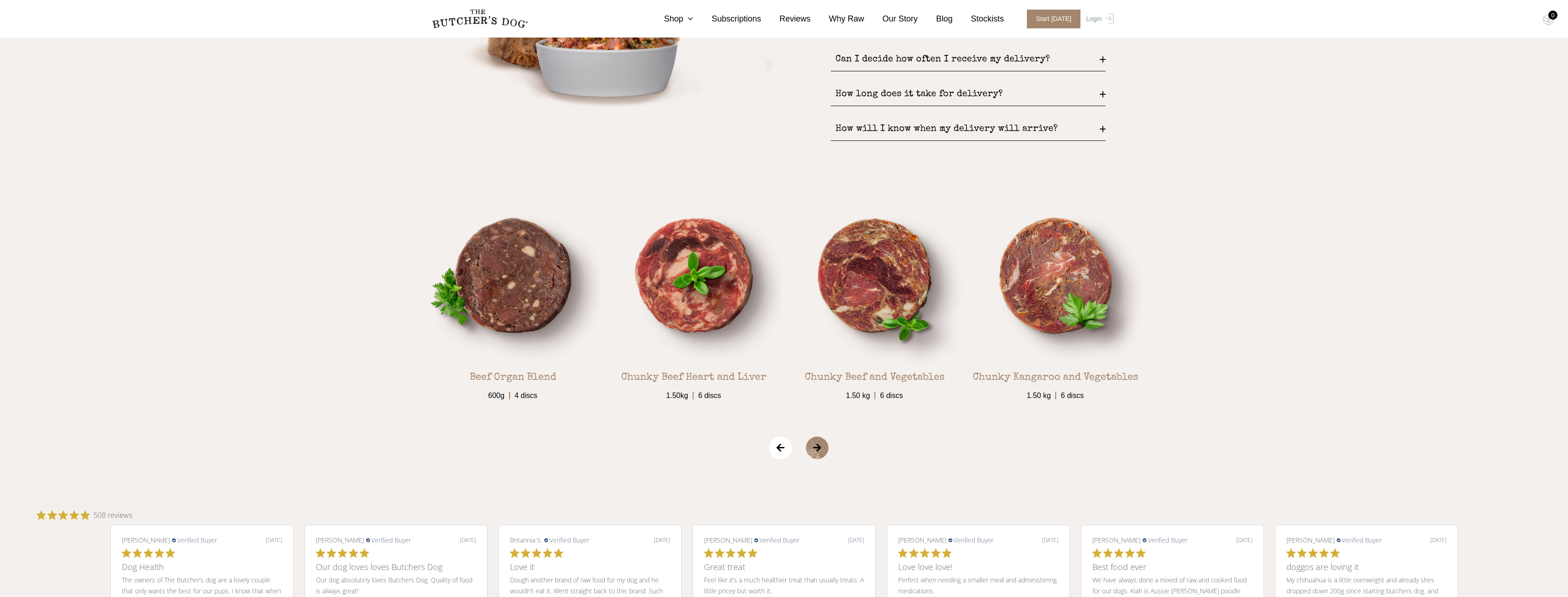
click at [775, 450] on span "‹" at bounding box center [781, 447] width 23 height 23
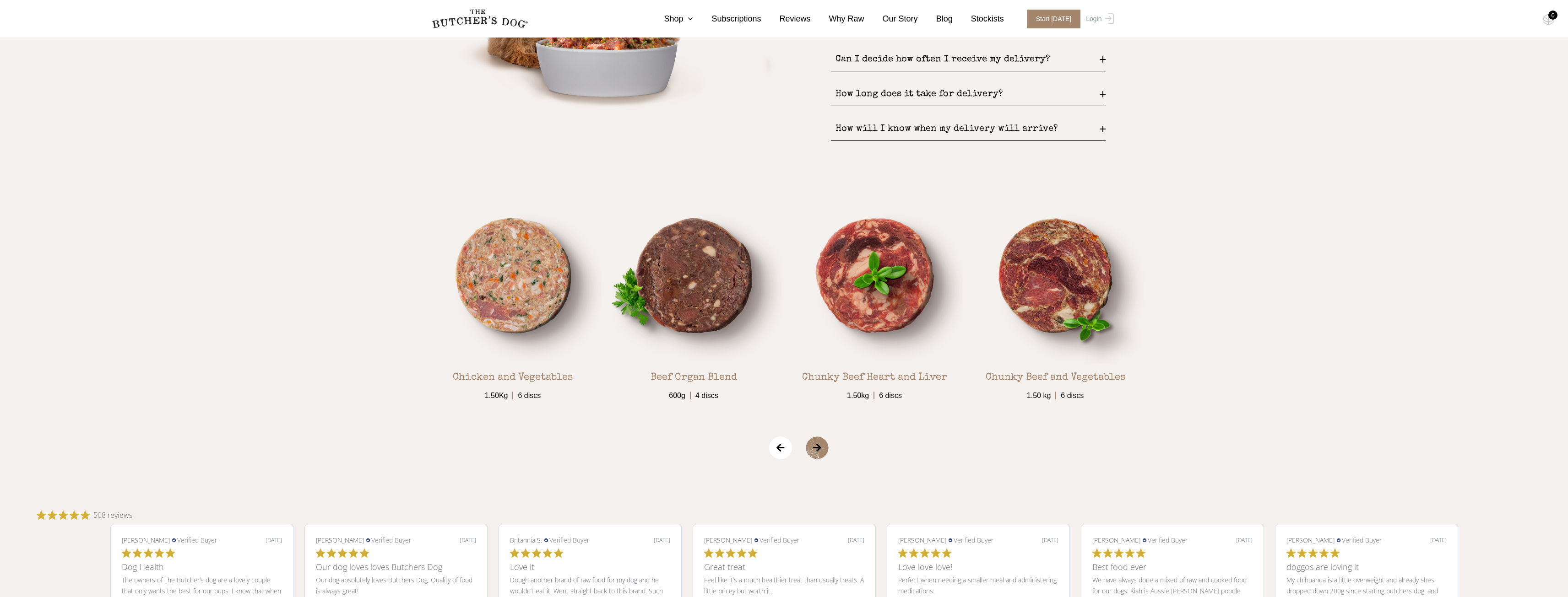
click at [775, 450] on span "‹" at bounding box center [781, 447] width 23 height 23
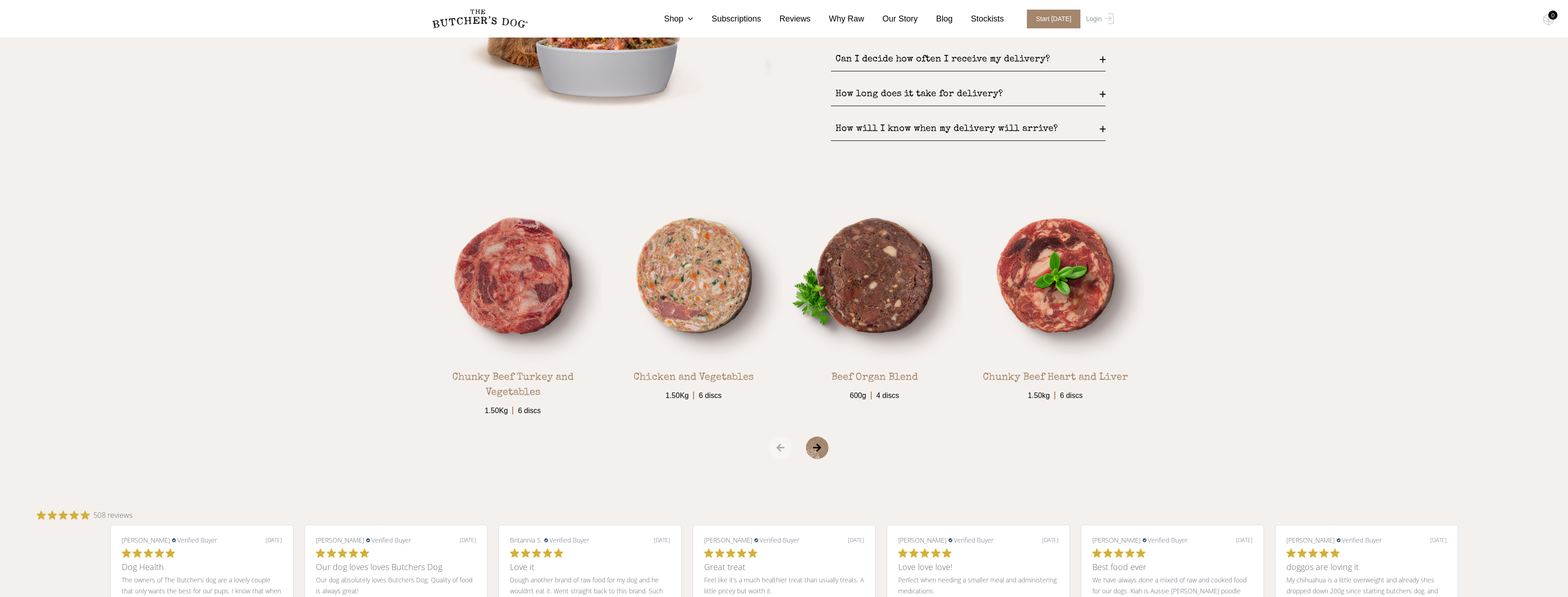
click at [775, 450] on span "‹" at bounding box center [781, 447] width 23 height 23
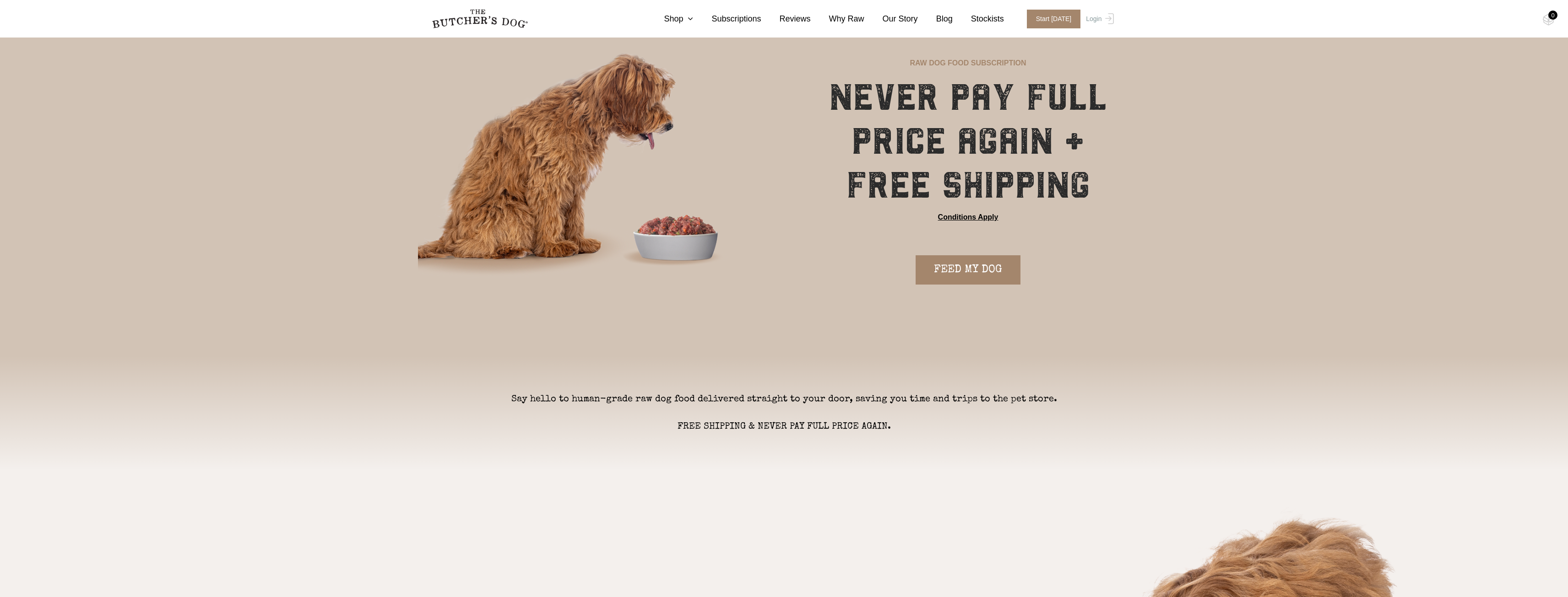
scroll to position [0, 0]
